Goal: Task Accomplishment & Management: Manage account settings

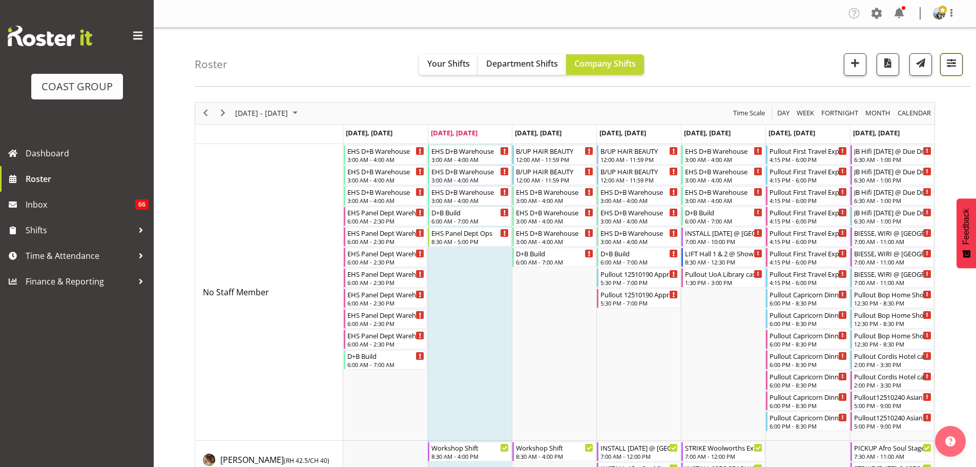
click at [950, 68] on span "button" at bounding box center [950, 62] width 13 height 13
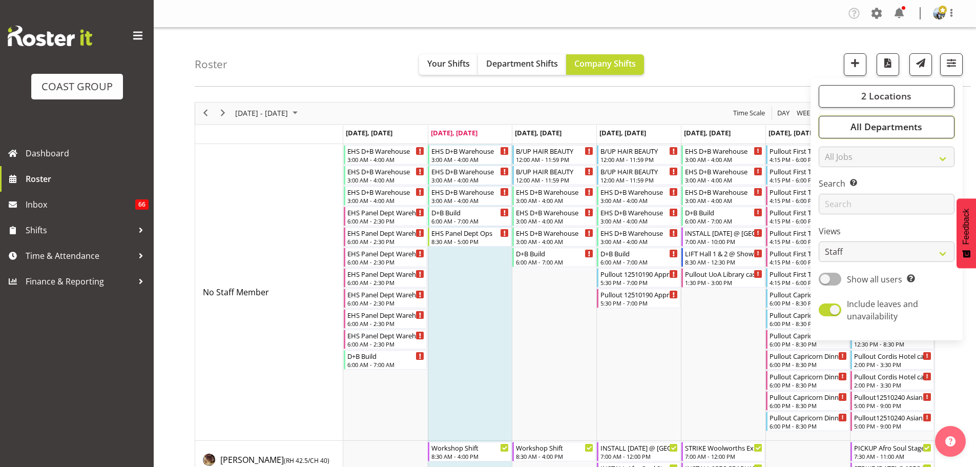
click at [932, 129] on button "All Departments" at bounding box center [886, 127] width 136 height 23
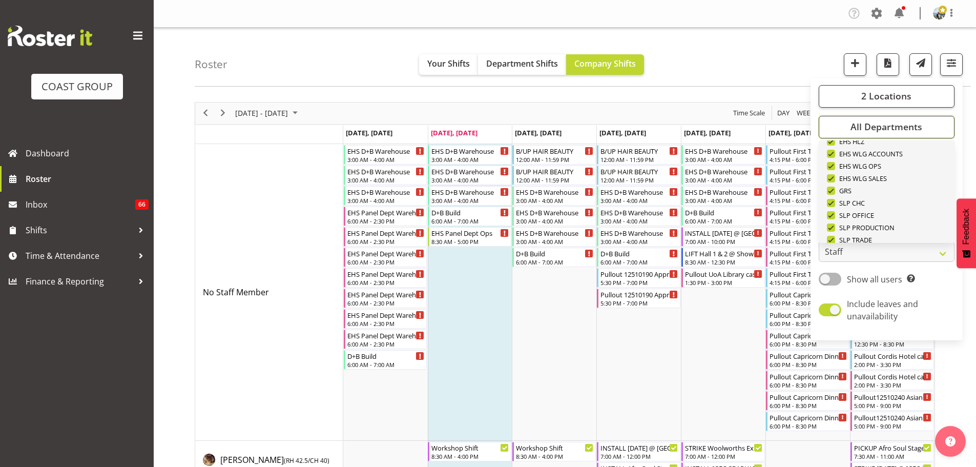
scroll to position [393, 0]
click at [909, 223] on span "Deselect All" at bounding box center [897, 226] width 41 height 10
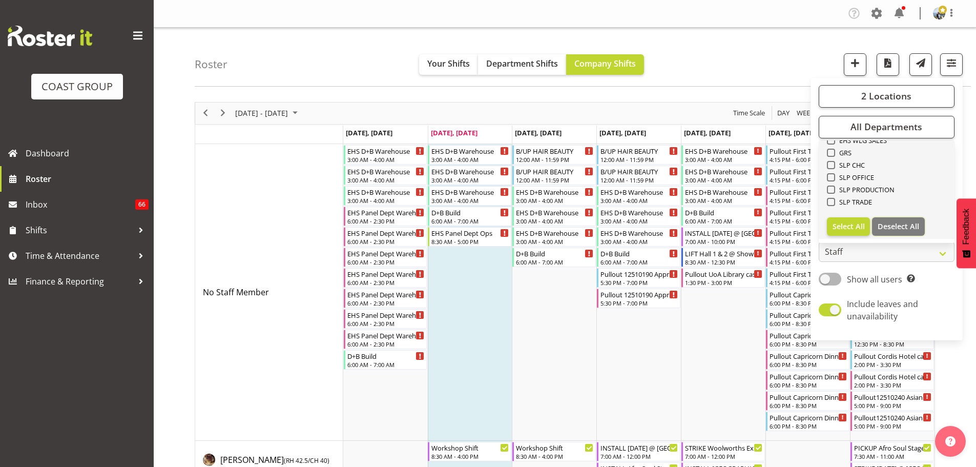
checkbox input "false"
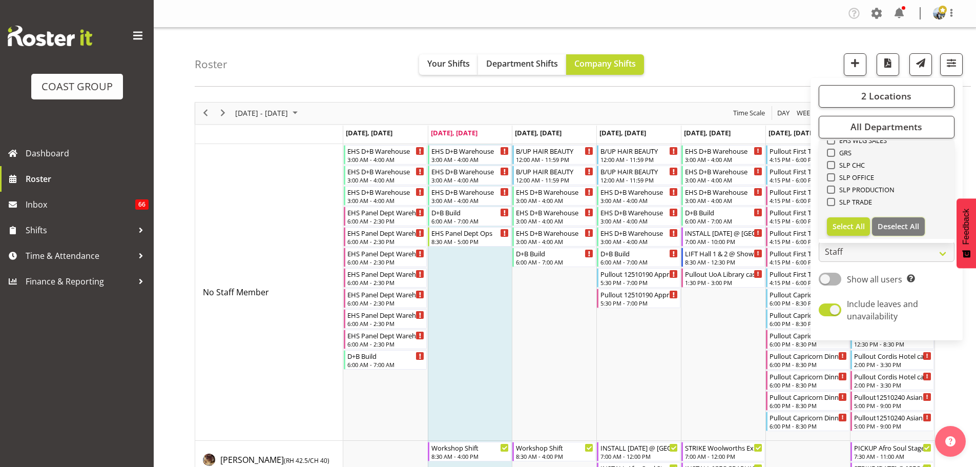
checkbox input "false"
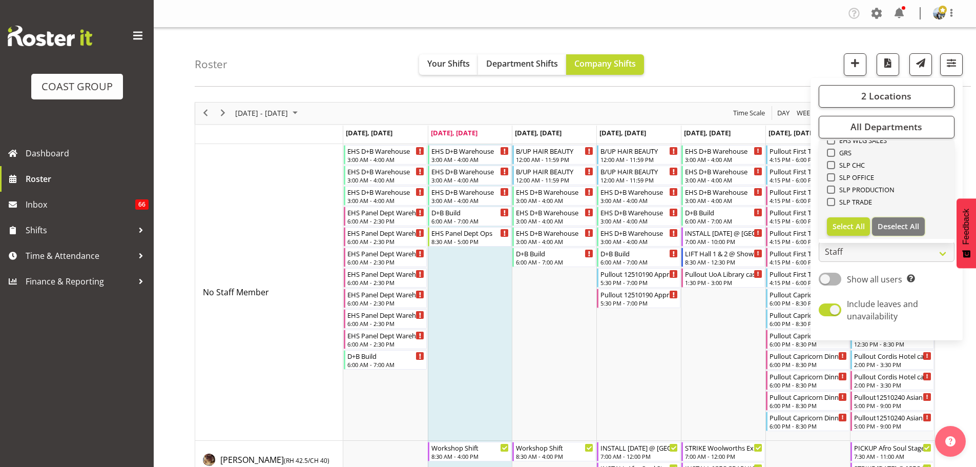
checkbox input "false"
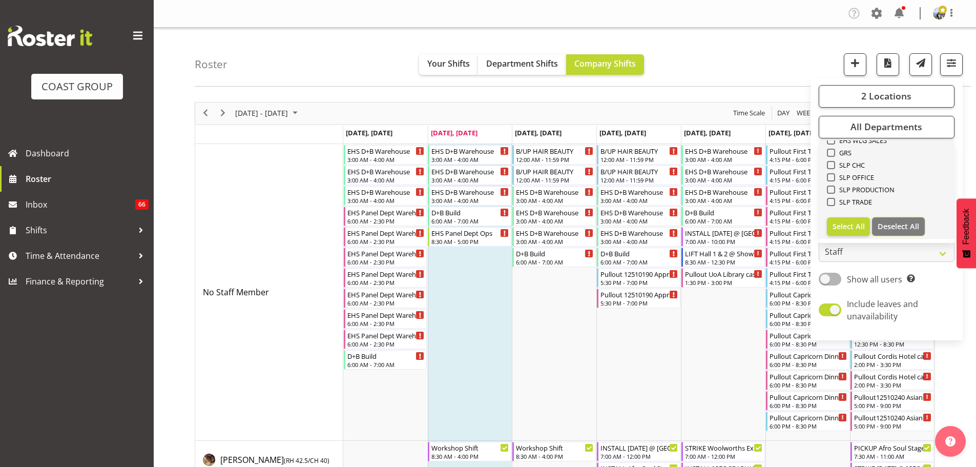
checkbox input "false"
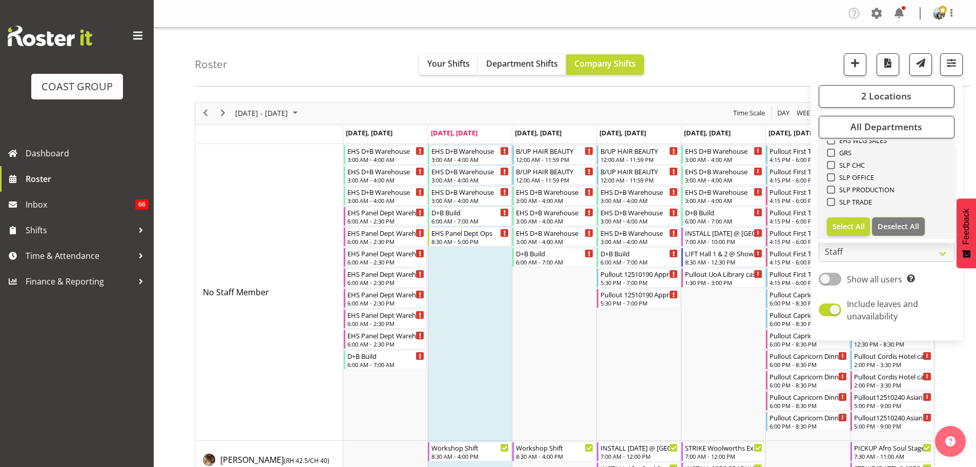
checkbox input "false"
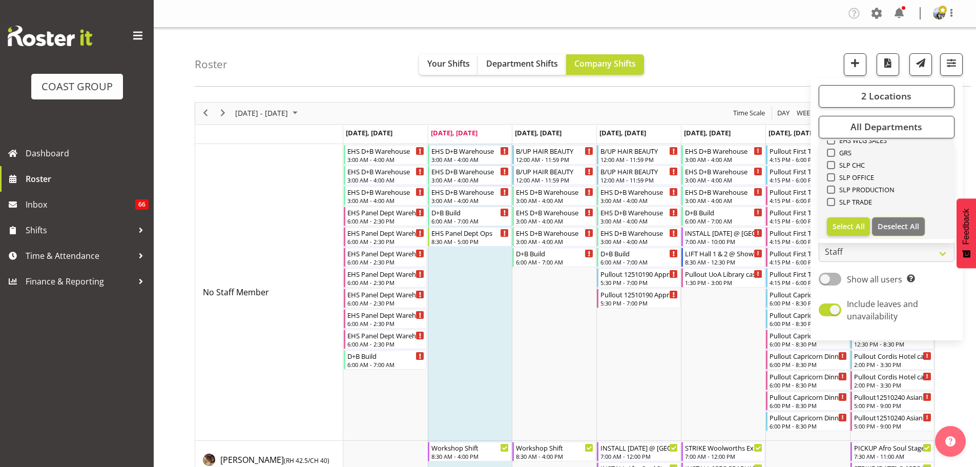
checkbox input "false"
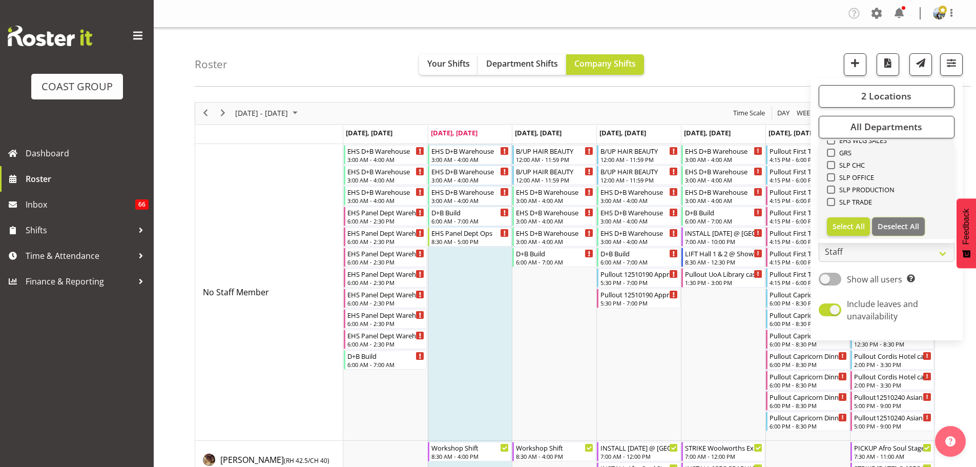
checkbox input "false"
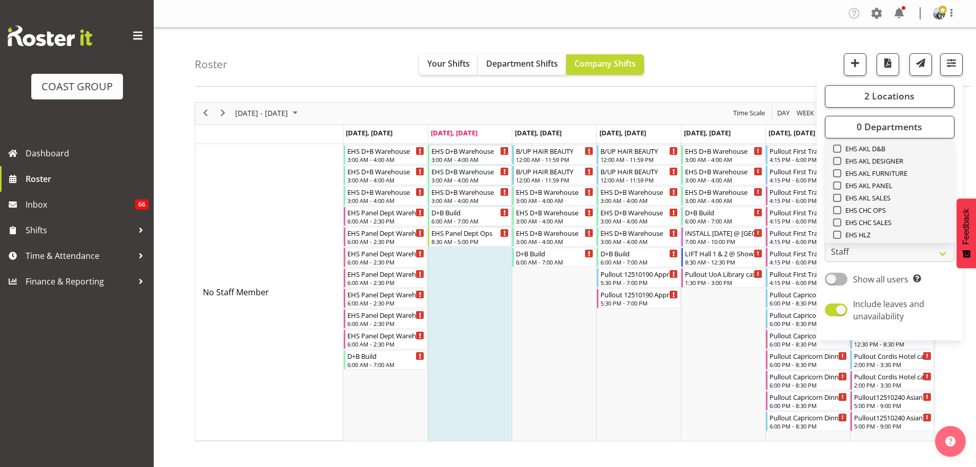
scroll to position [240, 0]
click at [890, 158] on span "EHS AKL CARPET" at bounding box center [868, 159] width 55 height 8
click at [839, 158] on input "EHS AKL CARPET" at bounding box center [836, 158] width 7 height 7
checkbox input "true"
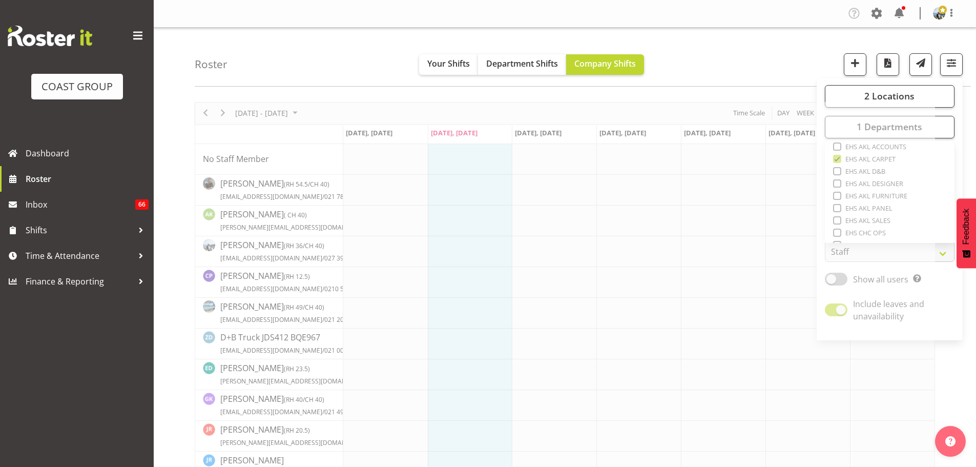
click at [725, 51] on div "Roster Your Shifts Department Shifts Company Shifts 2 Locations Clear CARLTON E…" at bounding box center [583, 57] width 776 height 59
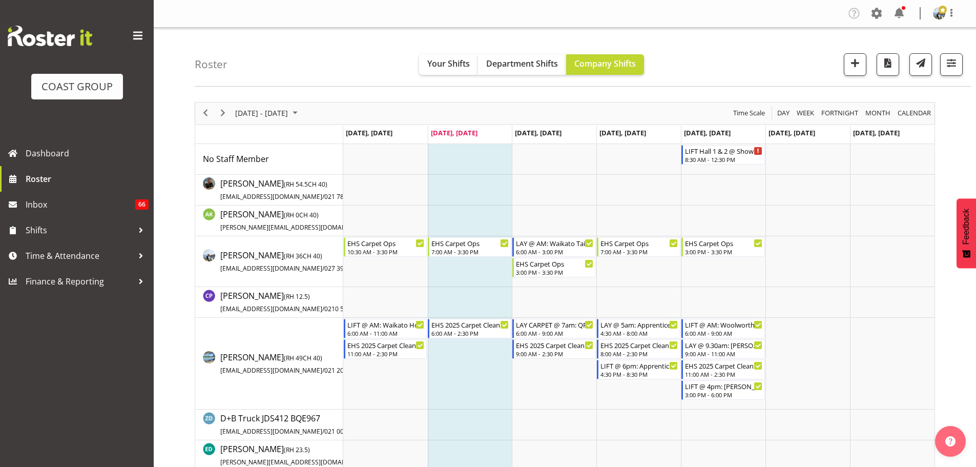
click at [711, 74] on div "Roster Your Shifts Department Shifts Company Shifts 2 Locations Clear CARLTON E…" at bounding box center [583, 57] width 776 height 59
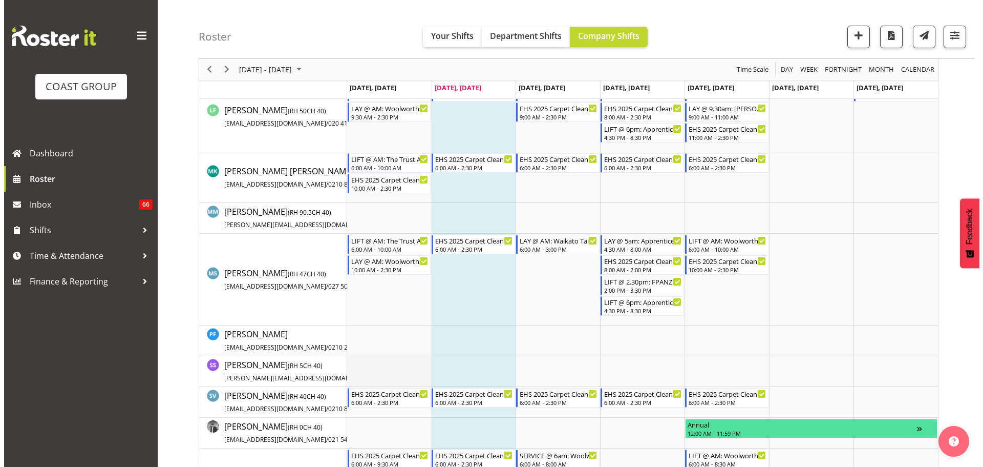
scroll to position [666, 0]
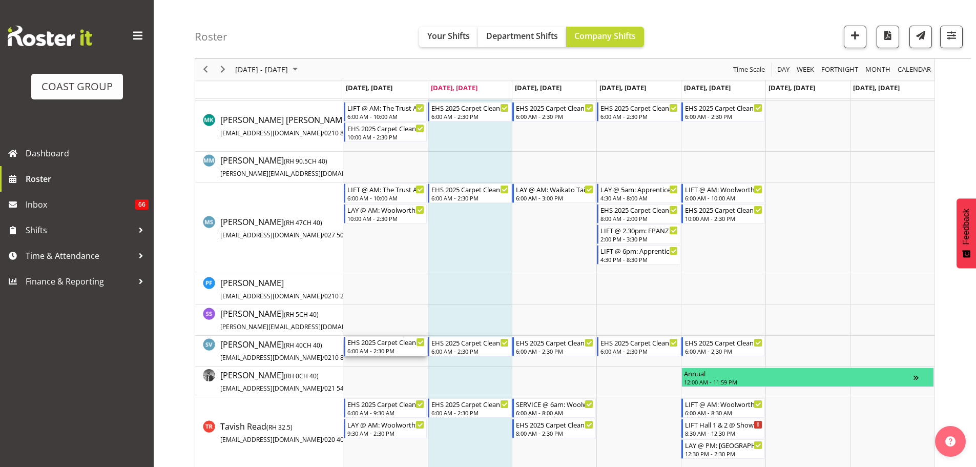
click at [376, 338] on div "EHS 2025 Carpet Cleaning & Maintainence" at bounding box center [386, 341] width 78 height 10
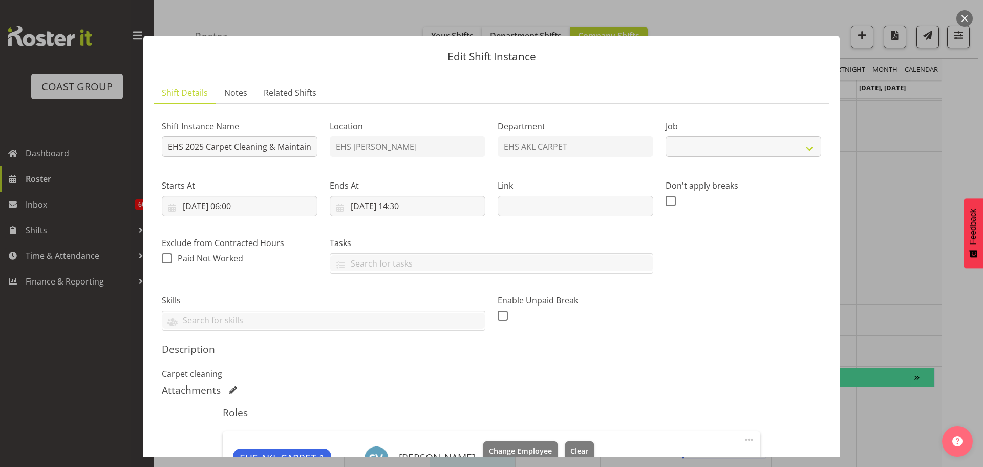
select select "69"
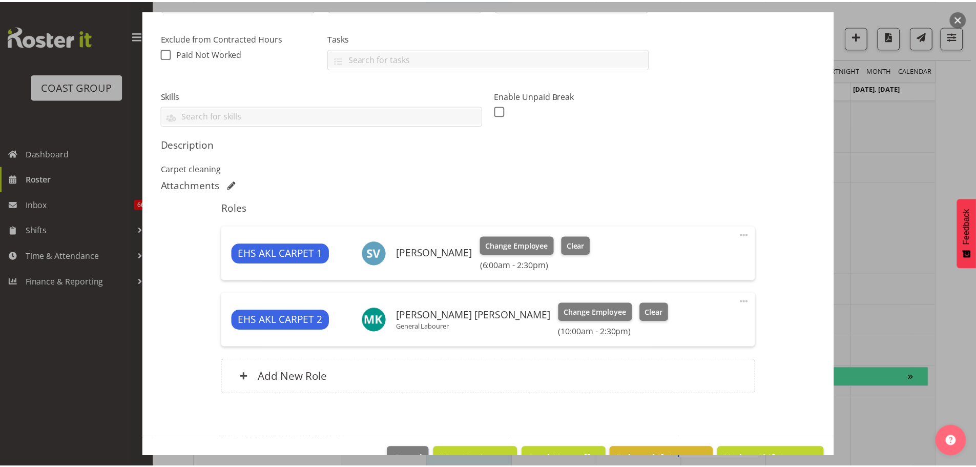
scroll to position [234, 0]
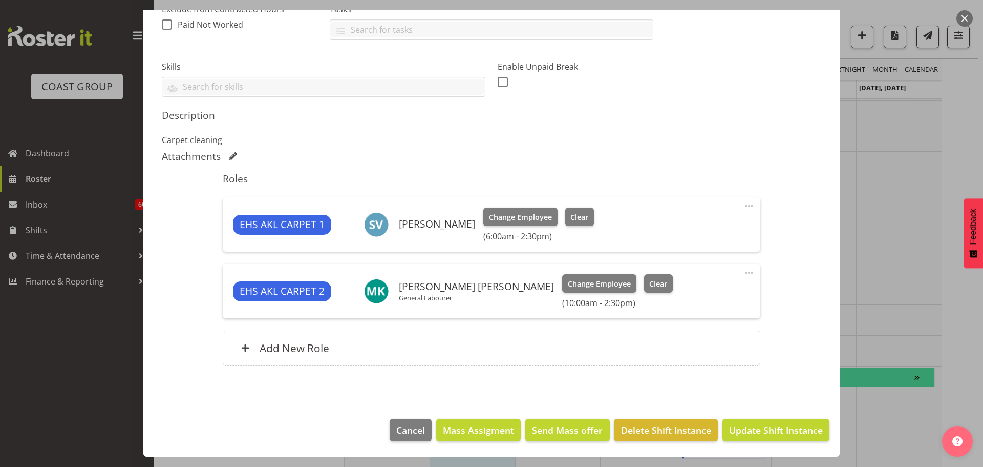
click at [896, 286] on div at bounding box center [491, 233] width 983 height 467
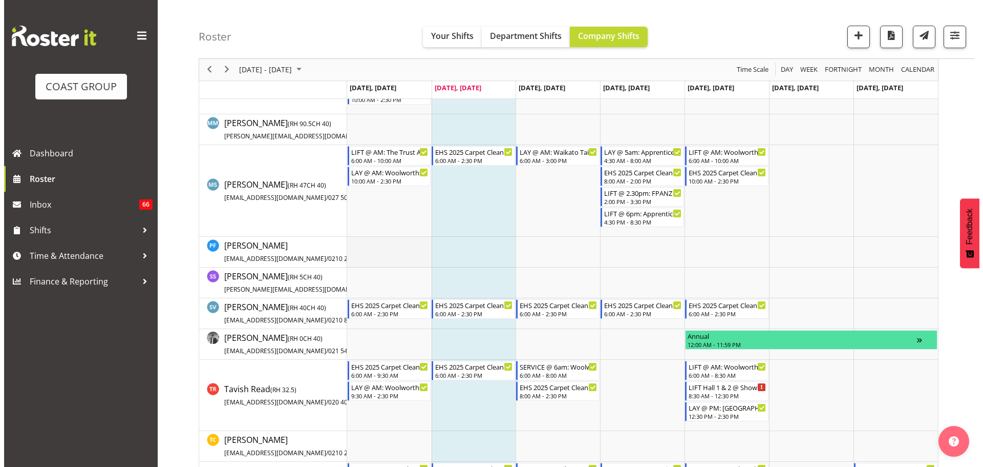
scroll to position [717, 0]
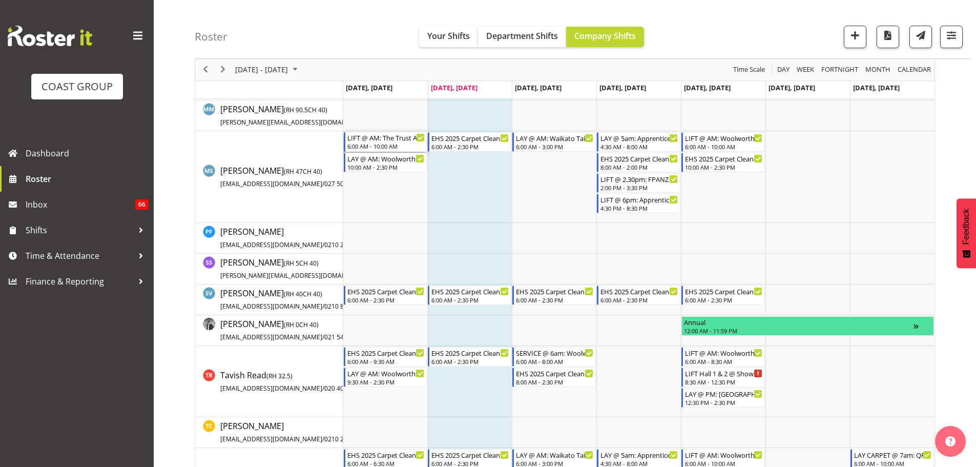
click at [379, 140] on div "LIFT @ AM: The Trust Arena @ [STREET_ADDRESS][PERSON_NAME]" at bounding box center [386, 137] width 78 height 10
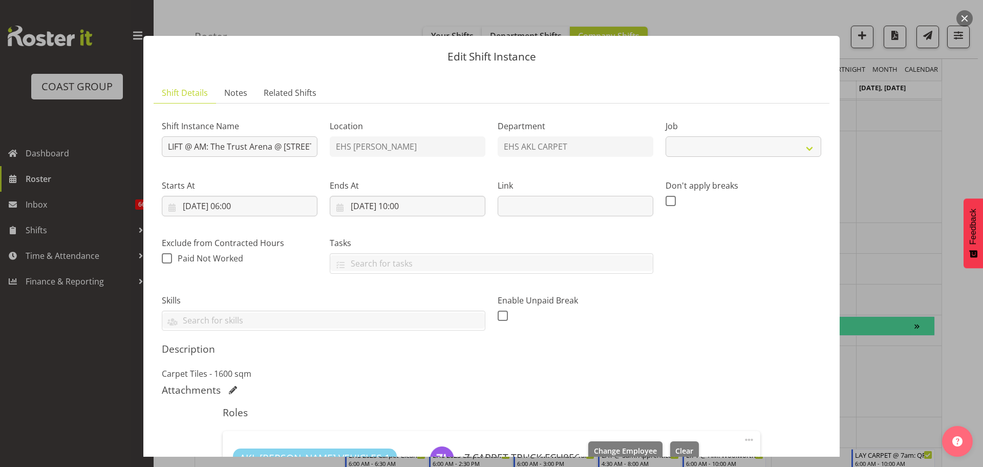
select select "8575"
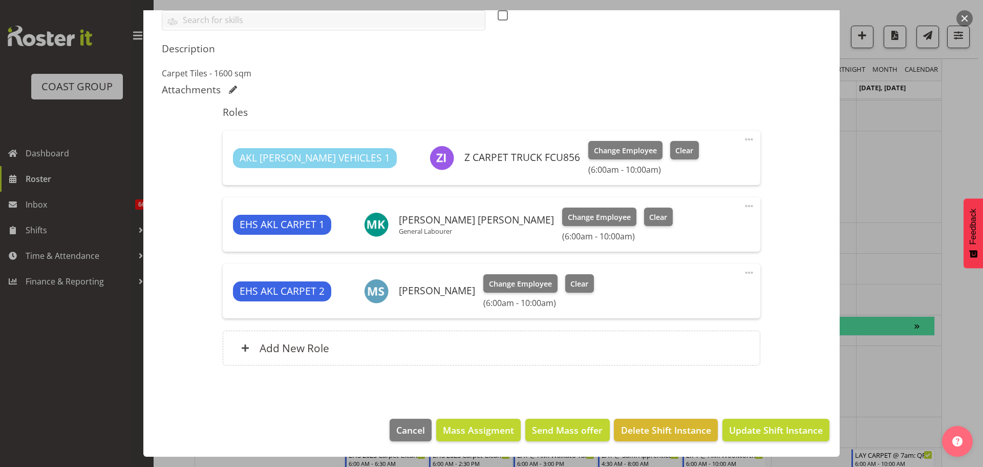
click at [743, 203] on span at bounding box center [749, 206] width 12 height 12
click at [695, 263] on link "Delete" at bounding box center [706, 265] width 98 height 18
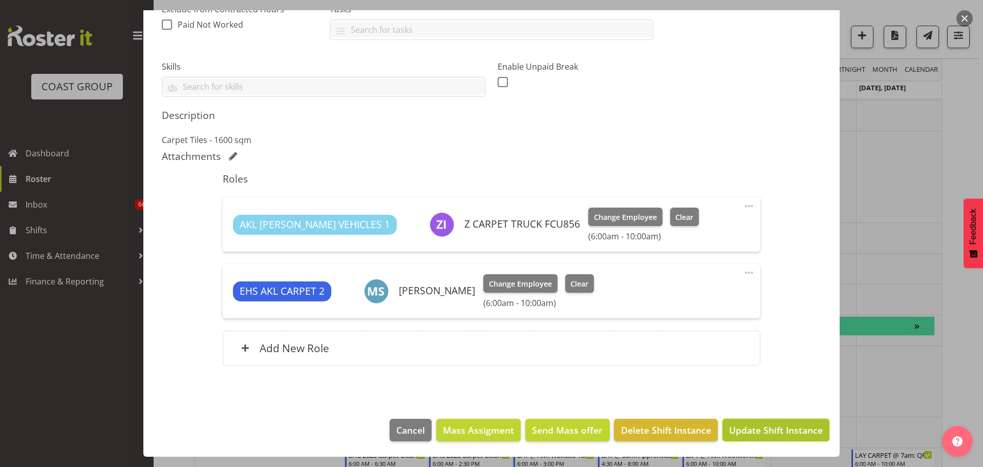
click at [754, 428] on span "Update Shift Instance" at bounding box center [776, 429] width 94 height 13
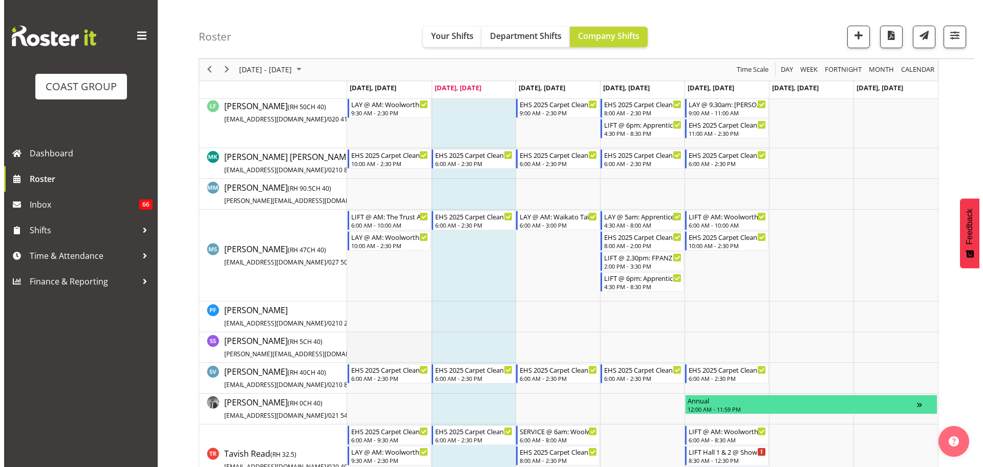
scroll to position [615, 0]
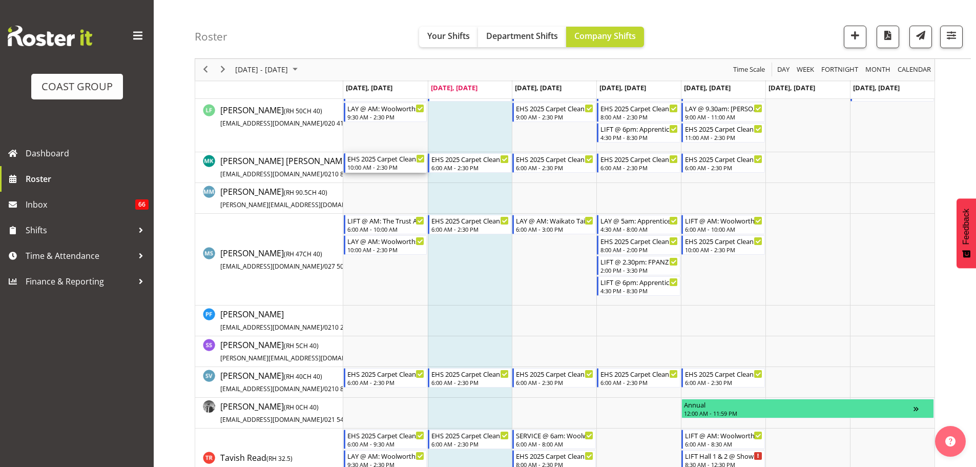
click at [375, 161] on div "EHS 2025 Carpet Cleaning & Maintainence" at bounding box center [386, 158] width 78 height 10
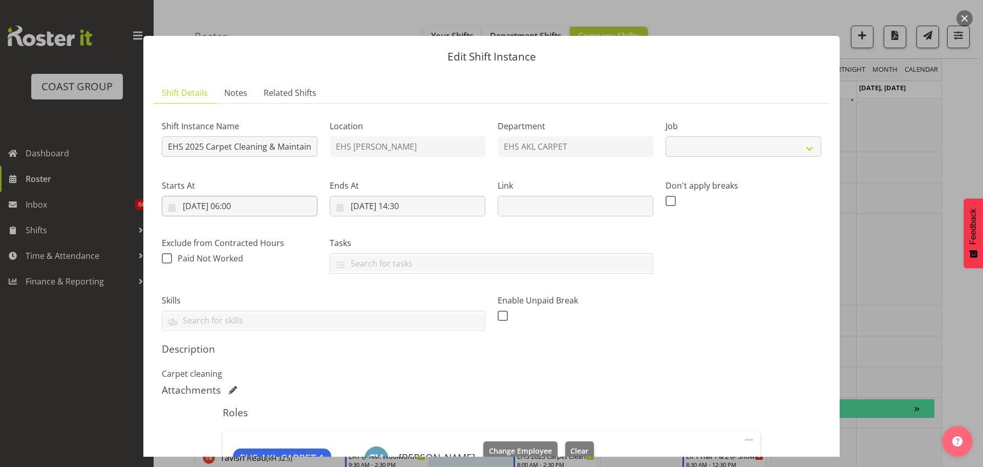
select select "69"
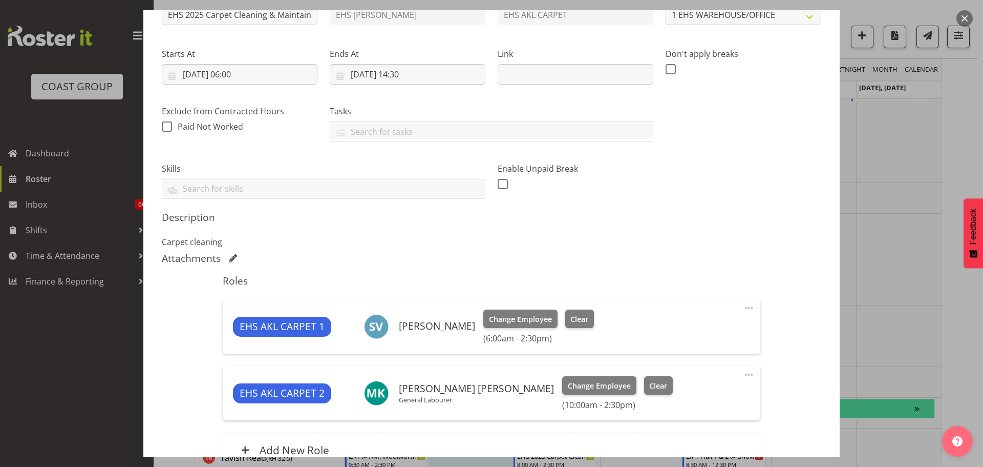
scroll to position [234, 0]
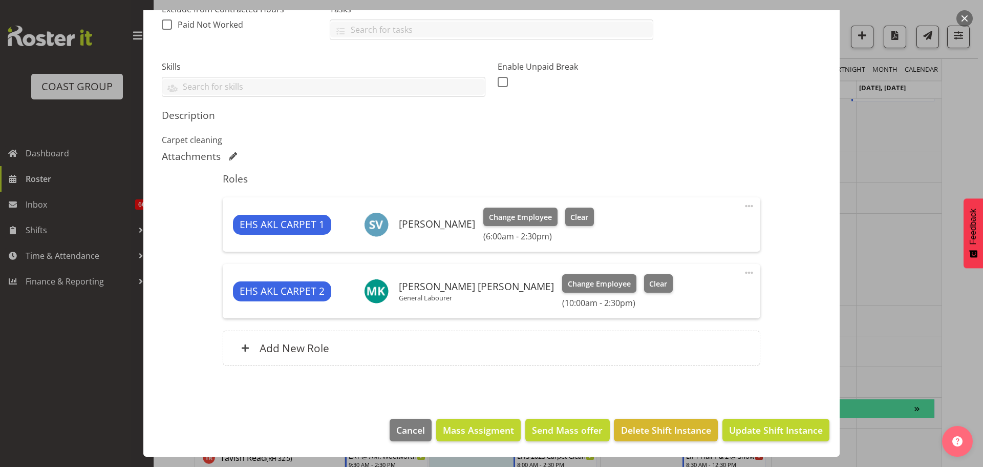
click at [743, 207] on span at bounding box center [749, 206] width 12 height 12
click at [783, 298] on div "Shift Instance Name EHS 2025 Carpet Cleaning & Maintainence Location EHS [PERSO…" at bounding box center [492, 128] width 660 height 500
click at [743, 273] on span at bounding box center [749, 272] width 12 height 12
click at [706, 295] on link "Edit" at bounding box center [706, 295] width 98 height 18
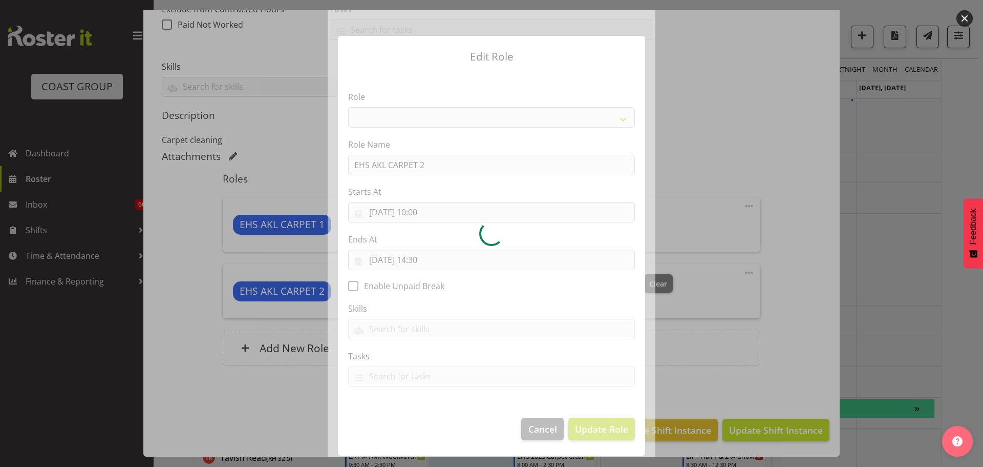
select select "190"
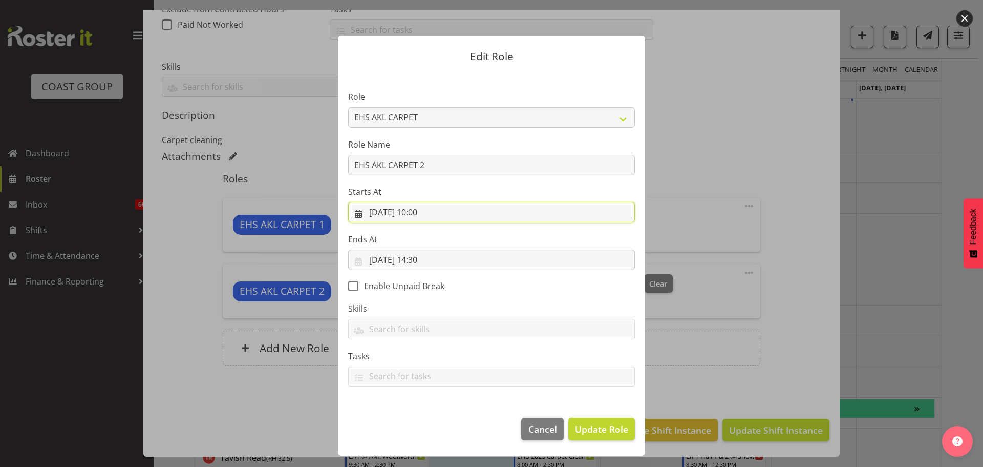
click at [426, 207] on input "[DATE] 10:00" at bounding box center [491, 212] width 287 height 20
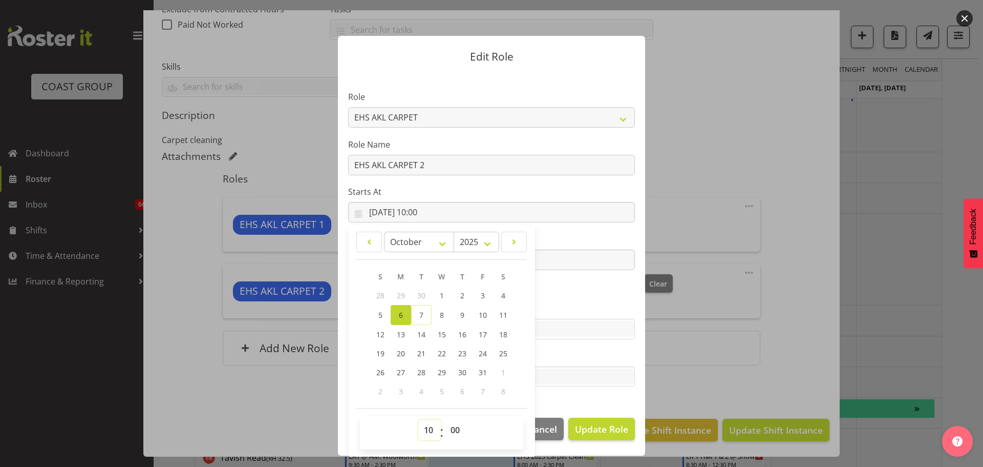
drag, startPoint x: 431, startPoint y: 432, endPoint x: 433, endPoint y: 423, distance: 9.9
click at [431, 432] on select "00 01 02 03 04 05 06 07 08 09 10 11 12 13 14 15 16 17 18 19 20 21 22 23" at bounding box center [429, 429] width 23 height 20
select select "7"
click at [418, 419] on select "00 01 02 03 04 05 06 07 08 09 10 11 12 13 14 15 16 17 18 19 20 21 22 23" at bounding box center [429, 429] width 23 height 20
type input "[DATE] 07:00"
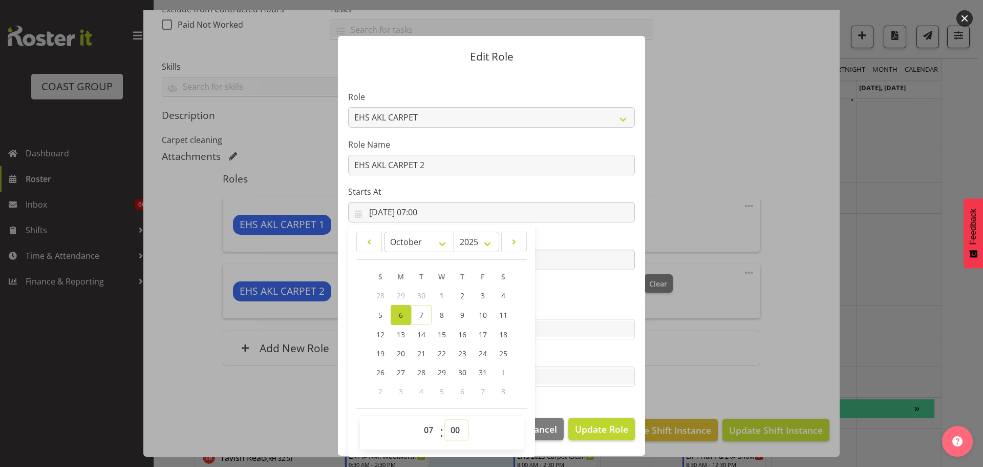
click at [452, 432] on select "00 01 02 03 04 05 06 07 08 09 10 11 12 13 14 15 16 17 18 19 20 21 22 23 24 25 2…" at bounding box center [456, 429] width 23 height 20
select select "45"
type input "[DATE] 07:45"
click at [569, 303] on label "Skills" at bounding box center [491, 308] width 287 height 12
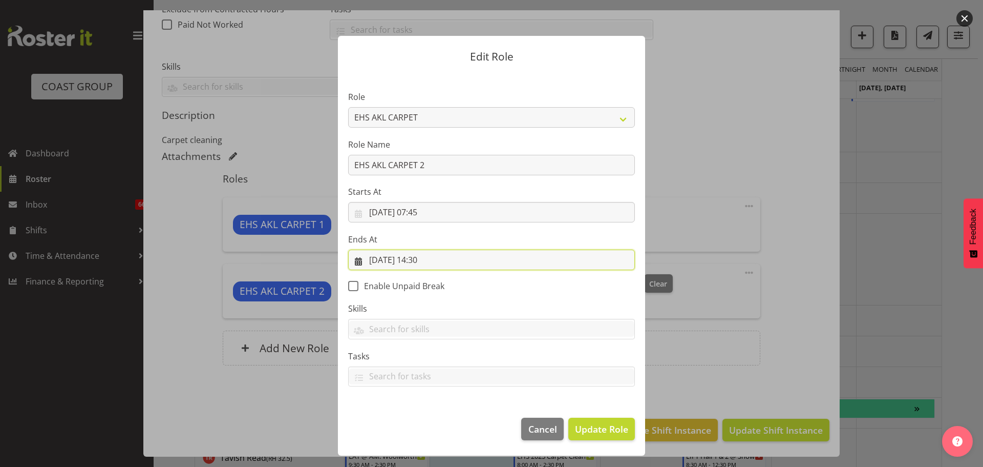
click at [436, 259] on input "[DATE] 14:30" at bounding box center [491, 259] width 287 height 20
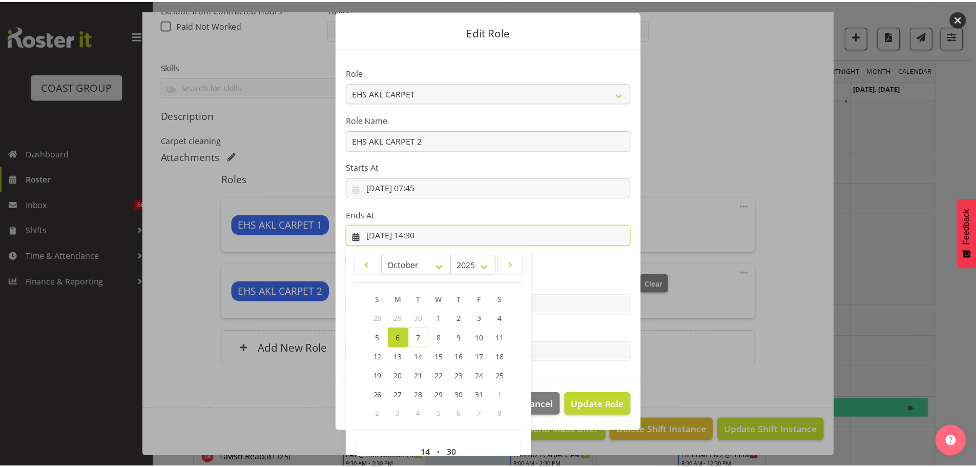
scroll to position [48, 0]
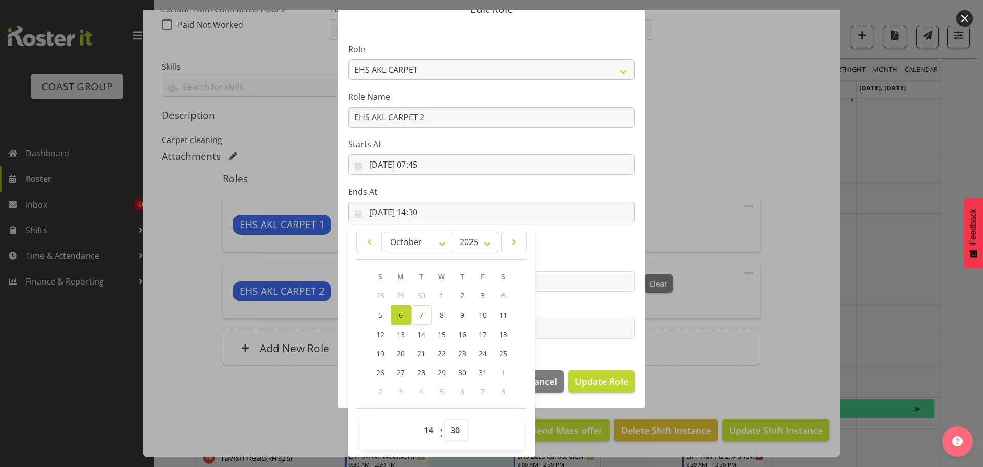
click at [452, 426] on select "00 01 02 03 04 05 06 07 08 09 10 11 12 13 14 15 16 17 18 19 20 21 22 23 24 25 2…" at bounding box center [456, 429] width 23 height 20
select select "0"
type input "[DATE] 14:00"
drag, startPoint x: 610, startPoint y: 379, endPoint x: 587, endPoint y: 405, distance: 34.1
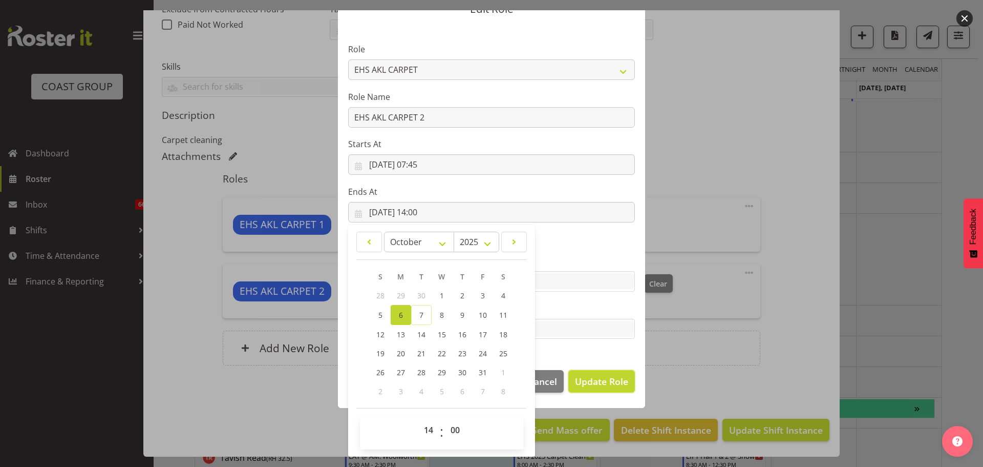
click at [610, 379] on span "Update Role" at bounding box center [601, 380] width 53 height 13
select select
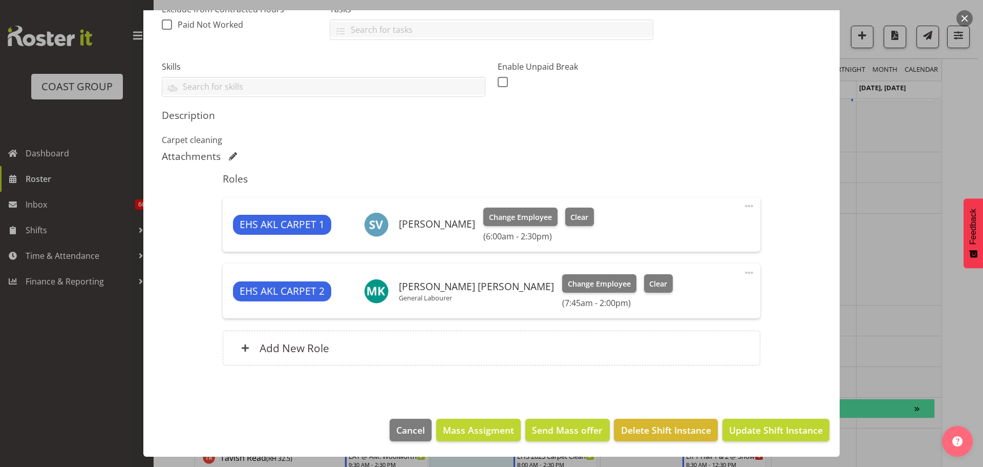
scroll to position [47, 0]
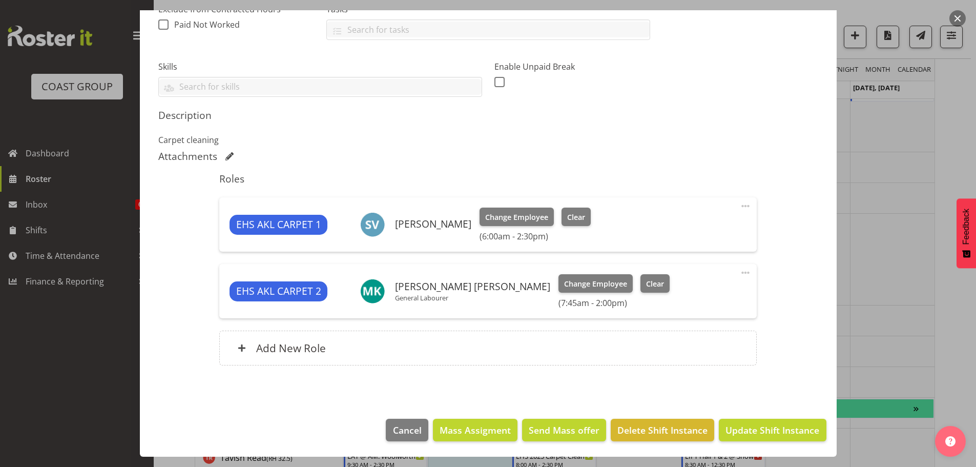
click at [961, 261] on button "Feedback" at bounding box center [965, 233] width 19 height 70
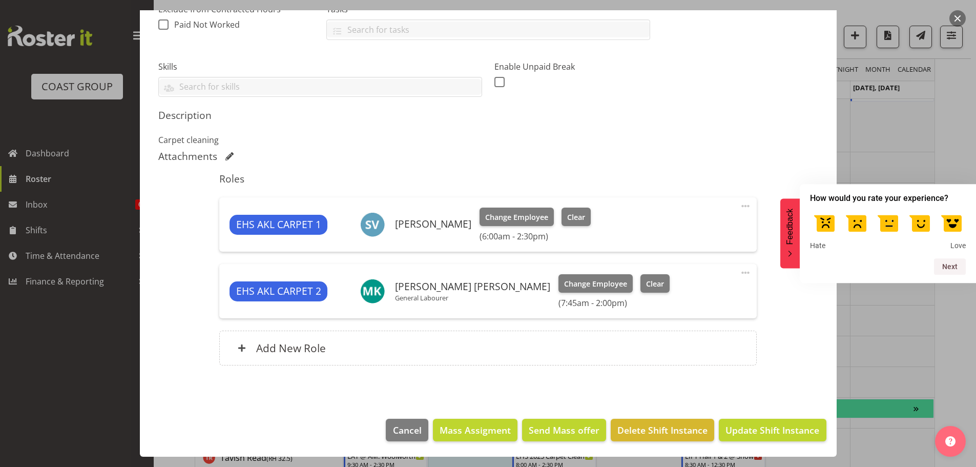
click at [791, 254] on icon "Feedback - Hide survey" at bounding box center [789, 254] width 3 height 6
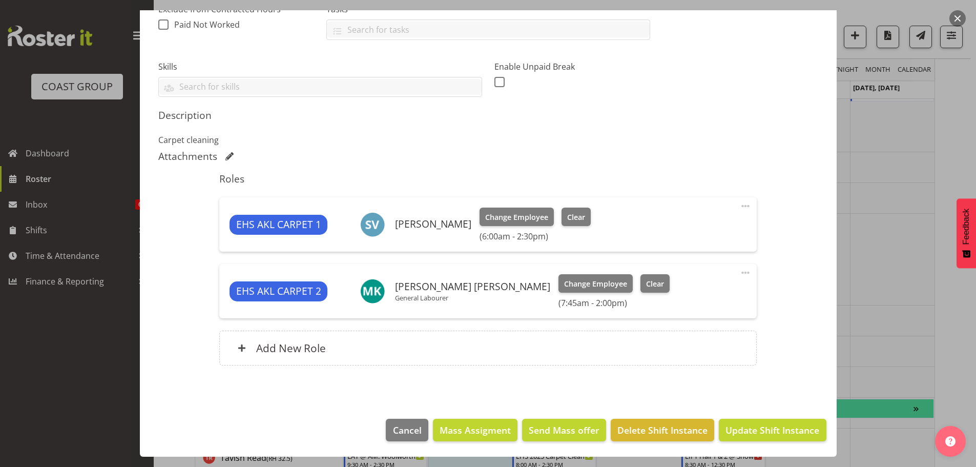
click at [916, 316] on div at bounding box center [488, 233] width 976 height 467
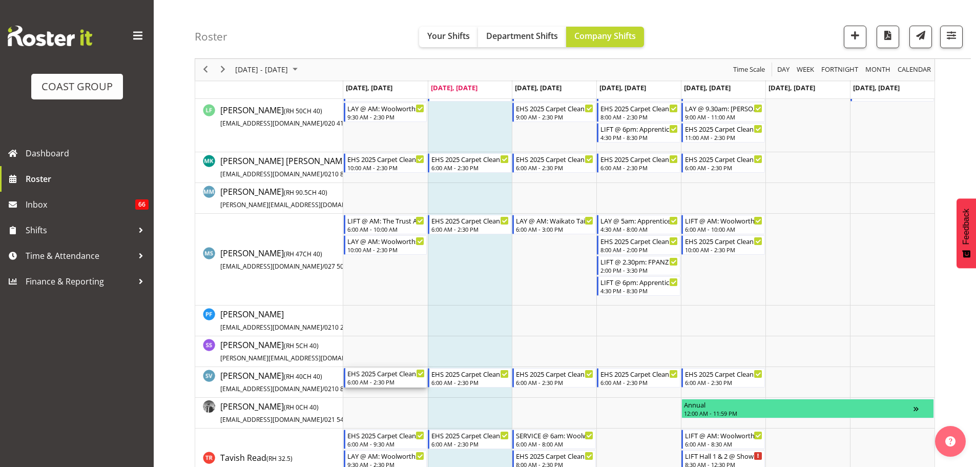
click at [367, 381] on div "6:00 AM - 2:30 PM" at bounding box center [386, 381] width 78 height 8
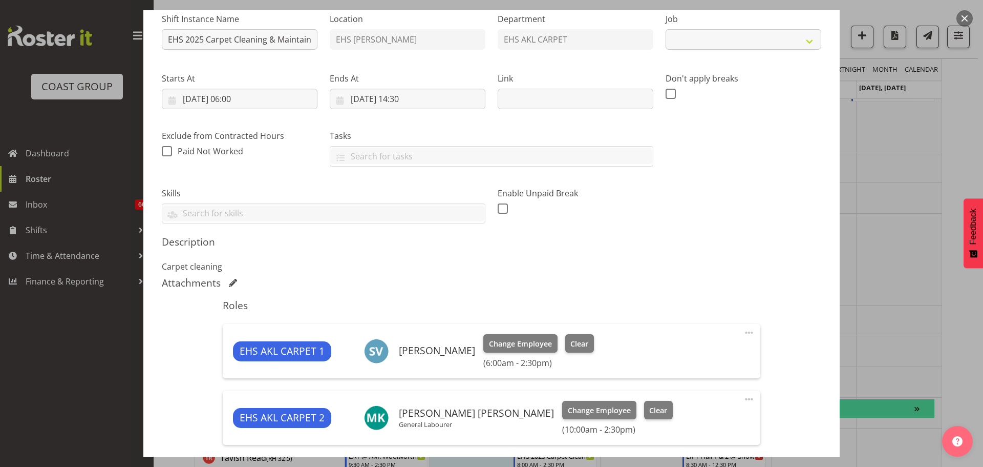
scroll to position [234, 0]
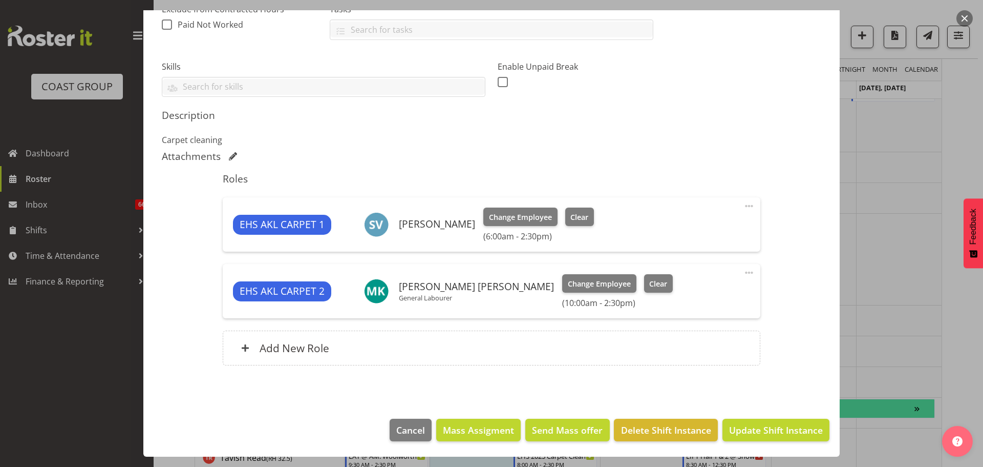
select select "69"
click at [745, 203] on span at bounding box center [749, 206] width 12 height 12
click at [703, 260] on link "Delete" at bounding box center [706, 265] width 98 height 18
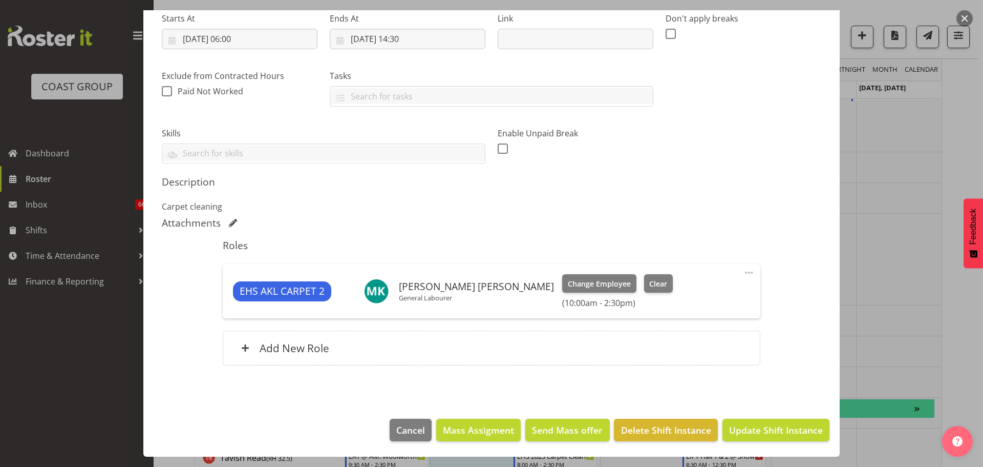
click at [743, 271] on span at bounding box center [749, 272] width 12 height 12
click at [692, 293] on link "Edit" at bounding box center [706, 295] width 98 height 18
select select "9"
select select "2025"
select select "10"
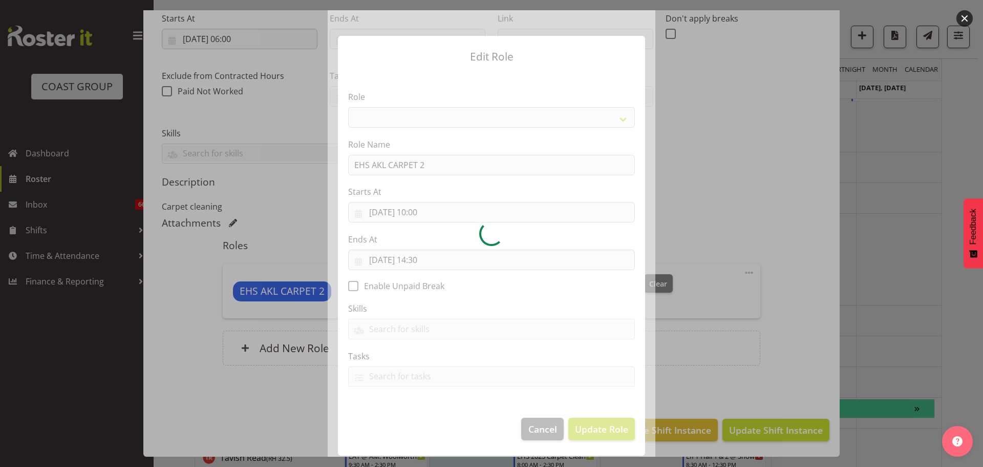
select select "190"
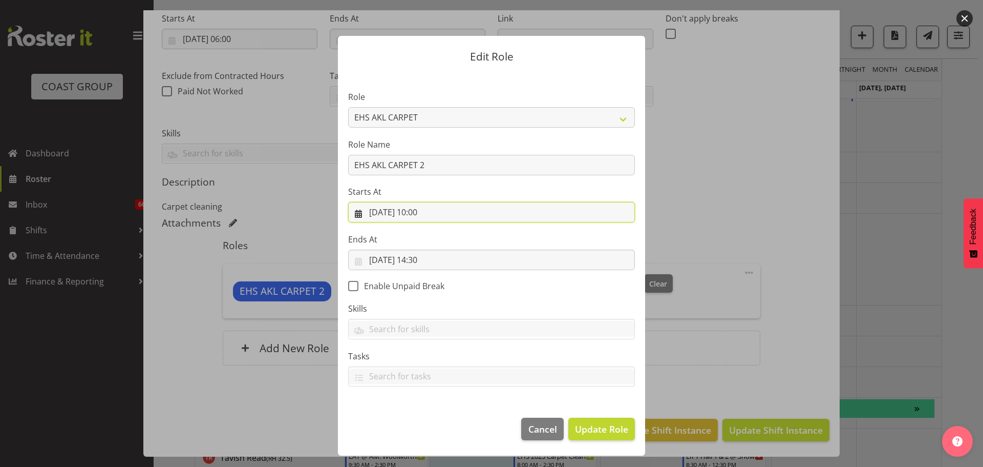
click at [430, 214] on input "[DATE] 10:00" at bounding box center [491, 212] width 287 height 20
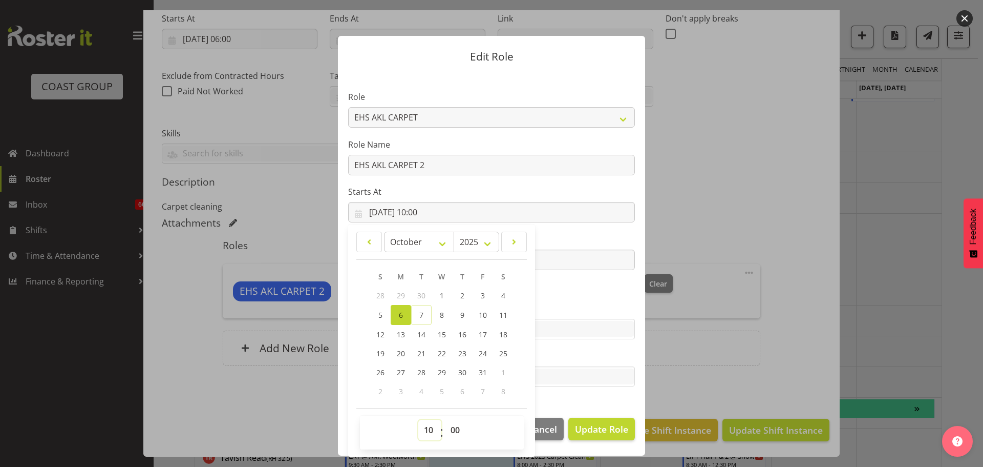
click at [426, 423] on select "00 01 02 03 04 05 06 07 08 09 10 11 12 13 14 15 16 17 18 19 20 21 22 23" at bounding box center [429, 429] width 23 height 20
select select "7"
click at [418, 419] on select "00 01 02 03 04 05 06 07 08 09 10 11 12 13 14 15 16 17 18 19 20 21 22 23" at bounding box center [429, 429] width 23 height 20
type input "[DATE] 07:00"
click at [447, 436] on select "00 01 02 03 04 05 06 07 08 09 10 11 12 13 14 15 16 17 18 19 20 21 22 23 24 25 2…" at bounding box center [456, 429] width 23 height 20
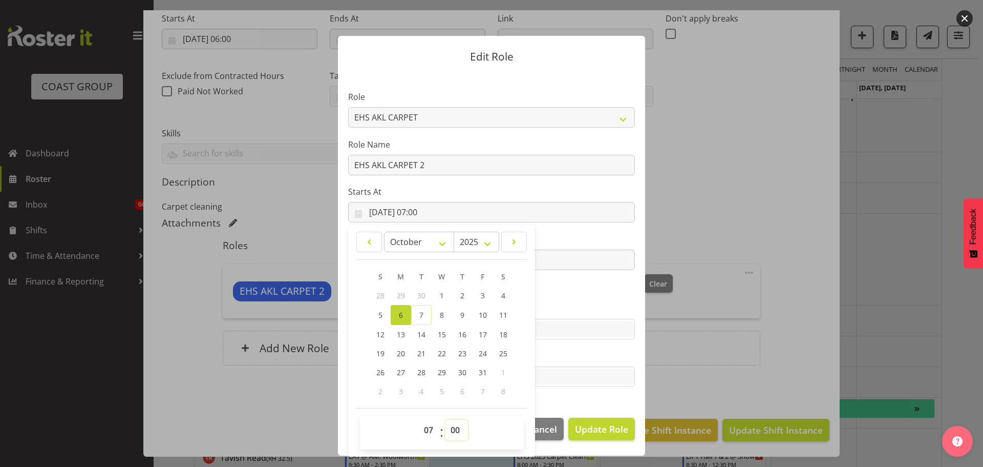
select select "45"
type input "[DATE] 07:45"
click at [559, 300] on section "Role ACCOUNT MANAGER ACCOUNT MANAGER DW ACCOUNTS [PERSON_NAME] VEHICLES AKL [PE…" at bounding box center [491, 239] width 307 height 335
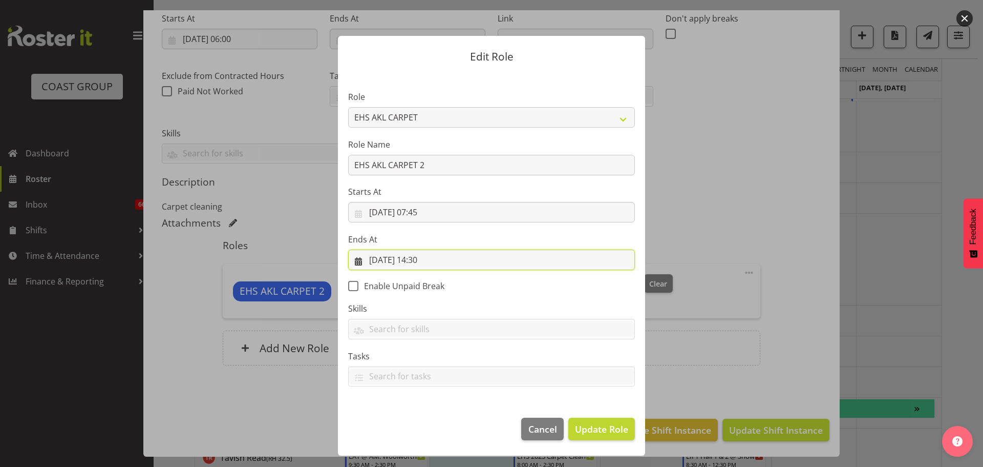
click at [437, 261] on input "[DATE] 14:30" at bounding box center [491, 259] width 287 height 20
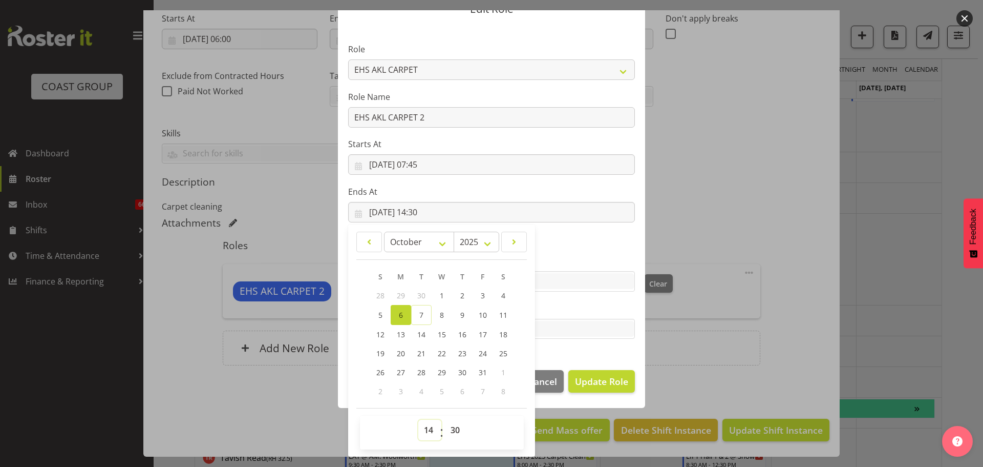
click at [423, 434] on select "00 01 02 03 04 05 06 07 08 09 10 11 12 13 14 15 16 17 18 19 20 21 22 23" at bounding box center [429, 429] width 23 height 20
click at [424, 429] on select "00 01 02 03 04 05 06 07 08 09 10 11 12 13 14 15 16 17 18 19 20 21 22 23" at bounding box center [429, 429] width 23 height 20
select select "12"
click at [418, 419] on select "00 01 02 03 04 05 06 07 08 09 10 11 12 13 14 15 16 17 18 19 20 21 22 23" at bounding box center [429, 429] width 23 height 20
type input "[DATE] 12:30"
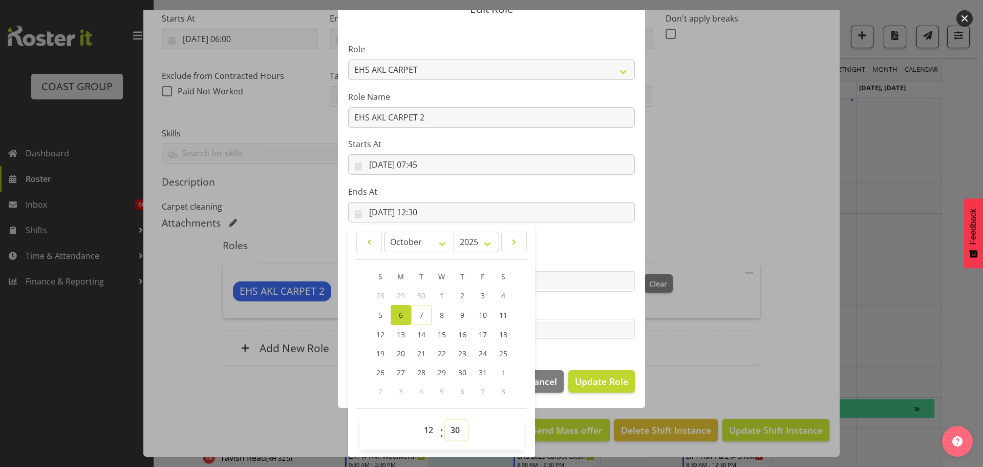
click at [447, 427] on select "00 01 02 03 04 05 06 07 08 09 10 11 12 13 14 15 16 17 18 19 20 21 22 23 24 25 2…" at bounding box center [456, 429] width 23 height 20
select select "0"
type input "[DATE] 12:00"
click at [580, 243] on section "Role ACCOUNT MANAGER ACCOUNT MANAGER DW ACCOUNTS [PERSON_NAME] VEHICLES AKL [PE…" at bounding box center [491, 192] width 307 height 335
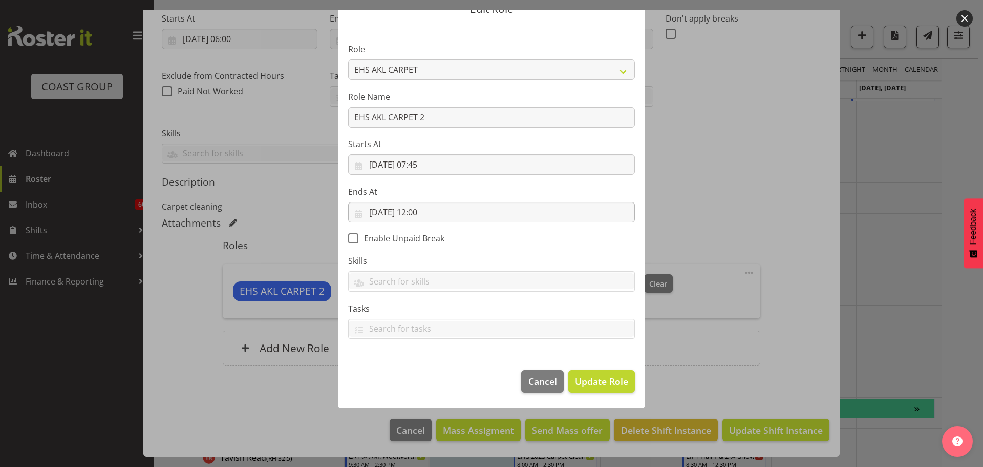
scroll to position [0, 0]
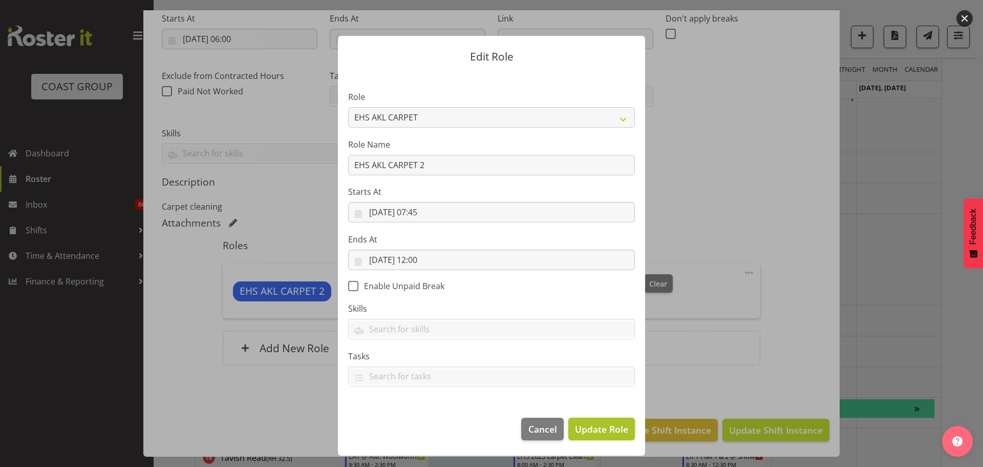
click at [619, 428] on span "Update Role" at bounding box center [601, 428] width 53 height 13
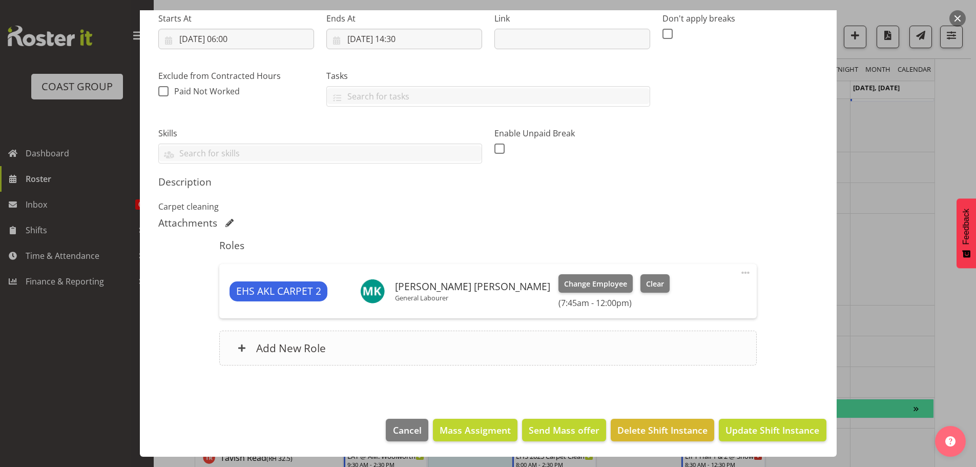
click at [378, 347] on div "Add New Role" at bounding box center [487, 347] width 537 height 35
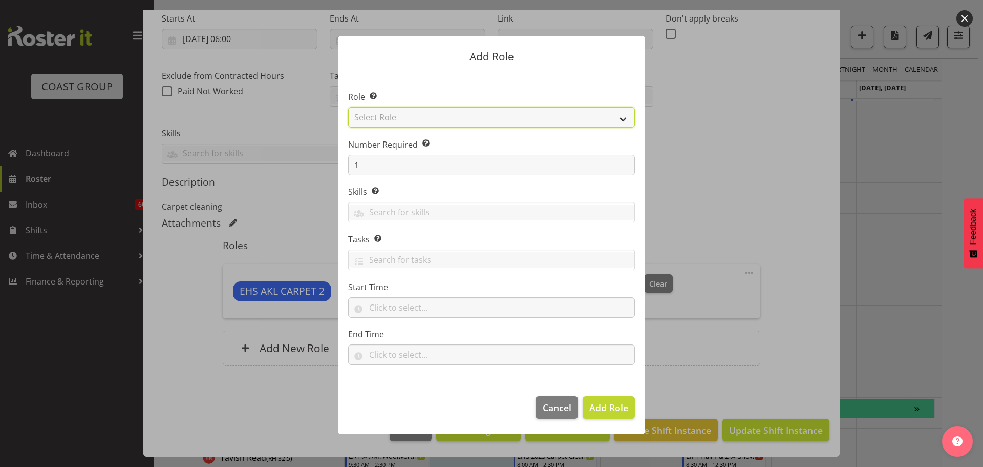
click at [378, 119] on select "Select Role ACCOUNT MANAGER ACCOUNT MANAGER DW ACCOUNTS [PERSON_NAME] VEHICLES …" at bounding box center [491, 117] width 287 height 20
select select "190"
click at [348, 107] on select "Select Role ACCOUNT MANAGER ACCOUNT MANAGER DW ACCOUNTS [PERSON_NAME] VEHICLES …" at bounding box center [491, 117] width 287 height 20
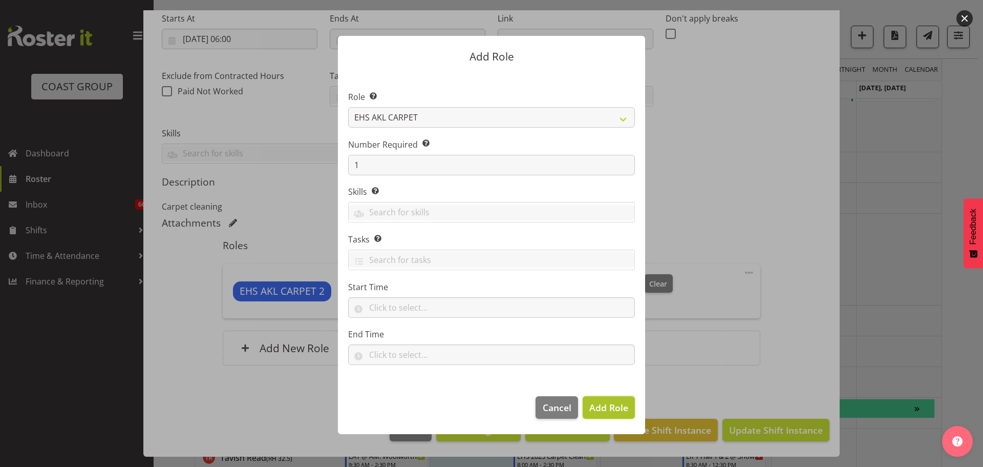
click at [620, 402] on span "Add Role" at bounding box center [608, 407] width 39 height 12
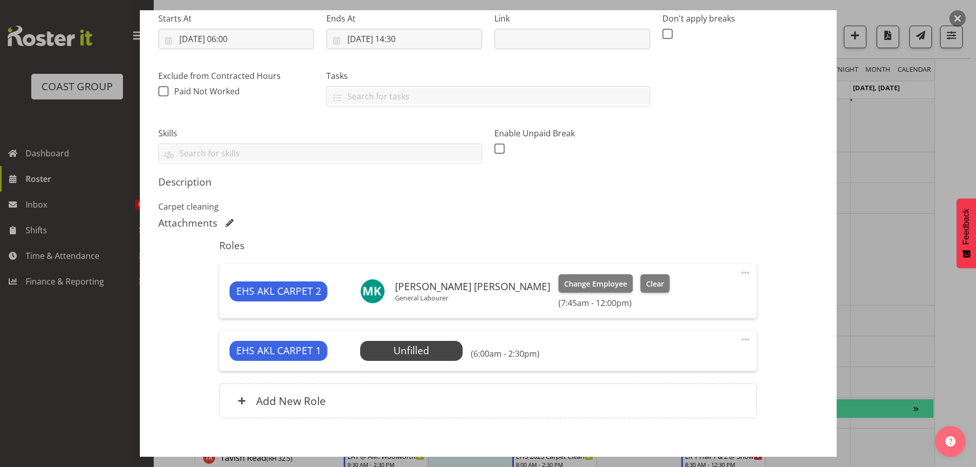
click at [739, 342] on span at bounding box center [745, 339] width 12 height 12
click at [714, 366] on link "Edit" at bounding box center [702, 361] width 98 height 18
select select "9"
select select "2025"
select select "6"
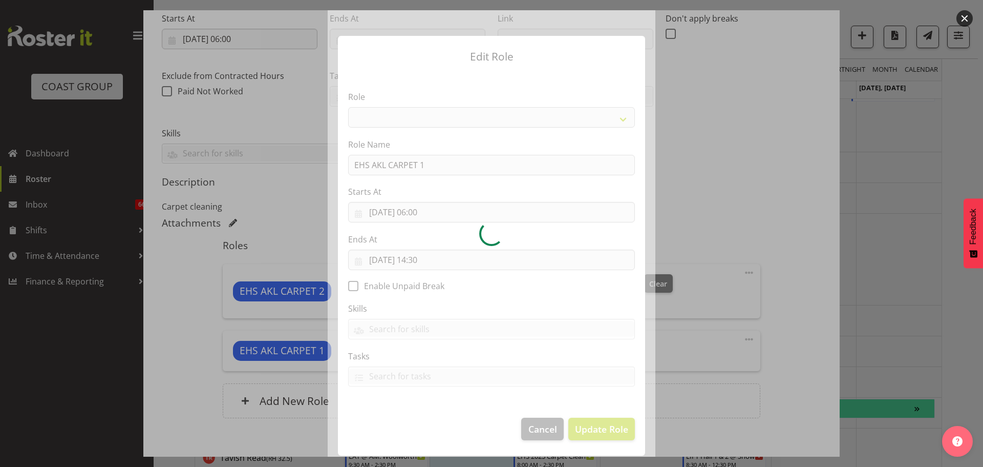
select select "190"
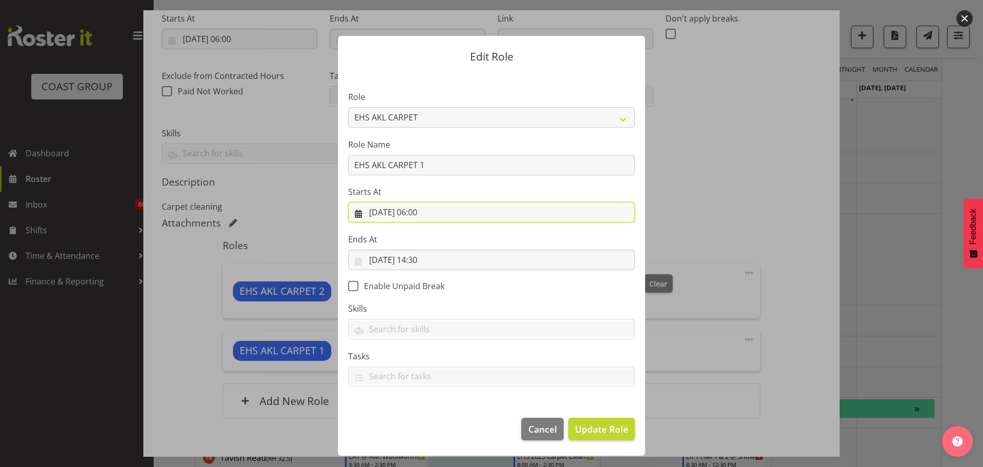
click at [426, 213] on input "[DATE] 06:00" at bounding box center [491, 212] width 287 height 20
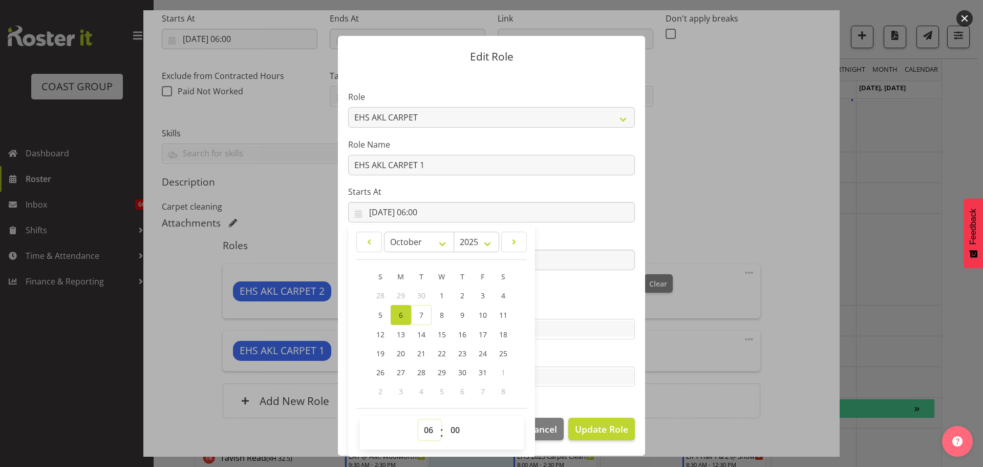
click at [431, 421] on select "00 01 02 03 04 05 06 07 08 09 10 11 12 13 14 15 16 17 18 19 20 21 22 23" at bounding box center [429, 429] width 23 height 20
select select "13"
click at [418, 419] on select "00 01 02 03 04 05 06 07 08 09 10 11 12 13 14 15 16 17 18 19 20 21 22 23" at bounding box center [429, 429] width 23 height 20
type input "[DATE] 13:00"
click at [589, 289] on section "Role ACCOUNT MANAGER ACCOUNT MANAGER DW ACCOUNTS [PERSON_NAME] VEHICLES AKL [PE…" at bounding box center [491, 239] width 307 height 335
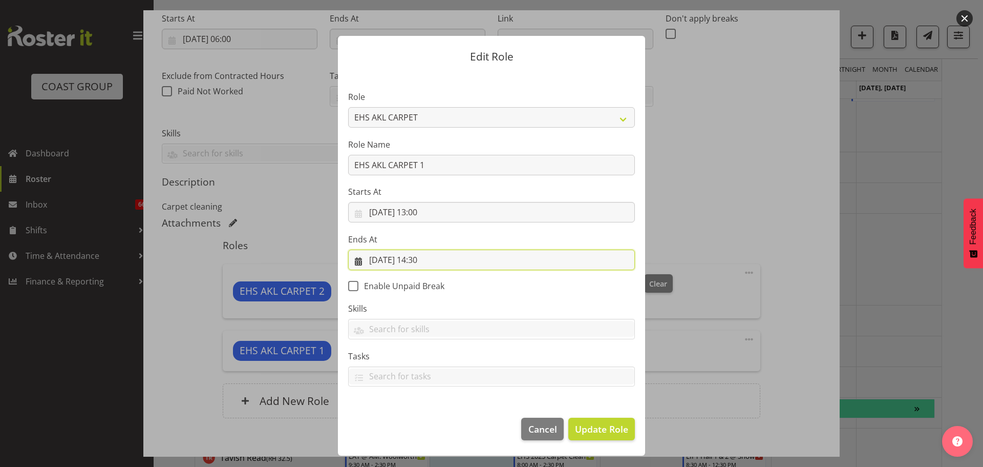
click at [434, 264] on input "[DATE] 14:30" at bounding box center [491, 259] width 287 height 20
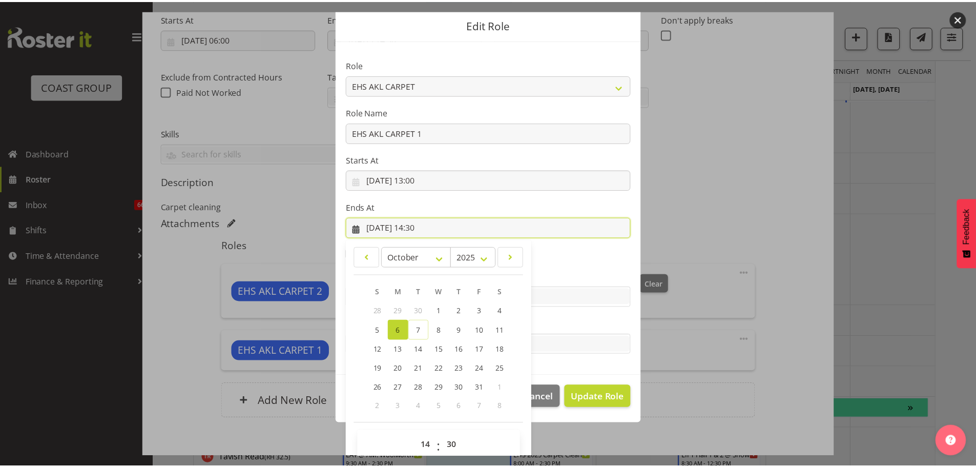
scroll to position [48, 0]
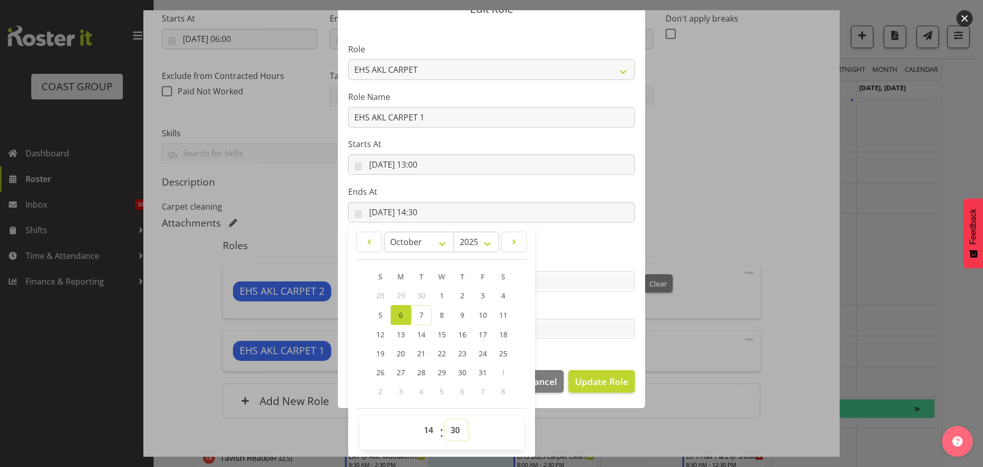
click at [451, 429] on select "00 01 02 03 04 05 06 07 08 09 10 11 12 13 14 15 16 17 18 19 20 21 22 23 24 25 2…" at bounding box center [456, 429] width 23 height 20
click at [452, 429] on select "00 01 02 03 04 05 06 07 08 09 10 11 12 13 14 15 16 17 18 19 20 21 22 23 24 25 2…" at bounding box center [456, 429] width 23 height 20
select select "0"
type input "[DATE] 14:00"
click at [619, 386] on span "Update Role" at bounding box center [601, 380] width 53 height 13
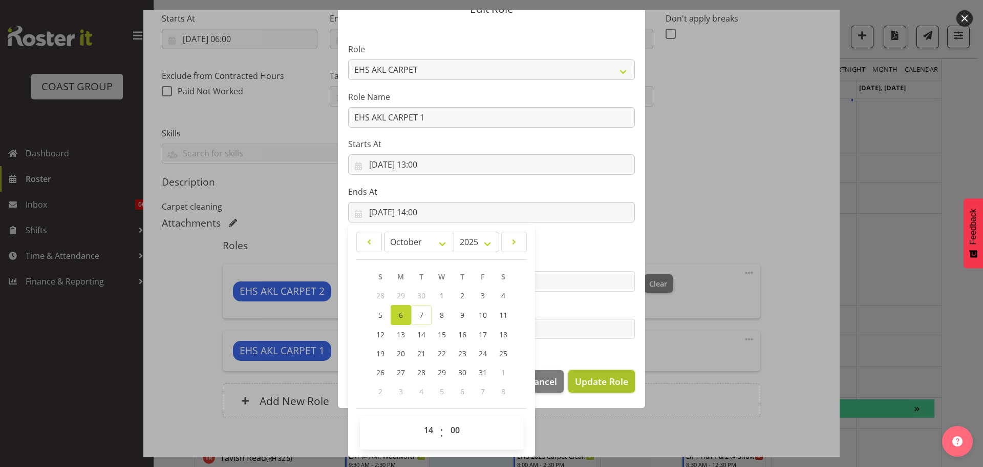
select select
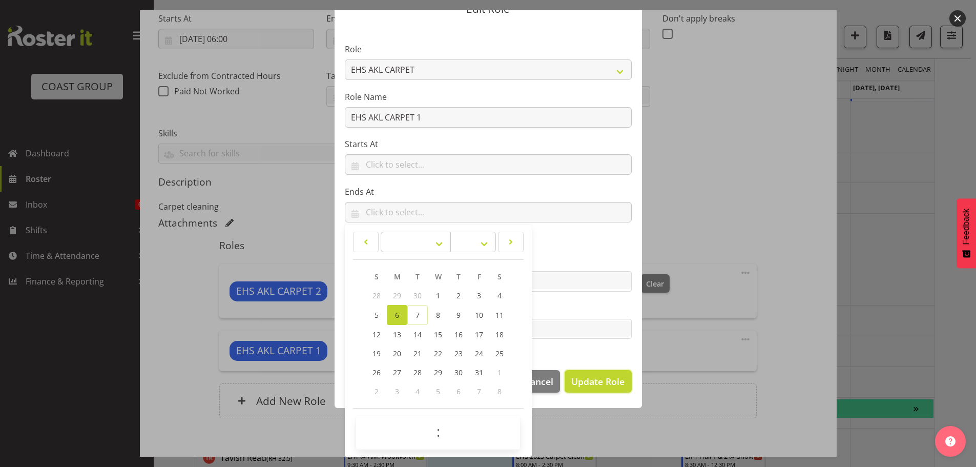
scroll to position [47, 0]
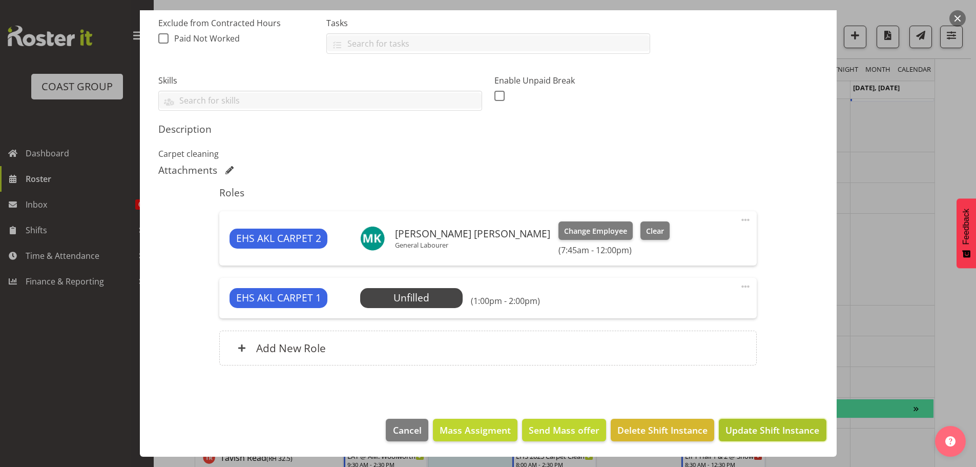
click at [745, 431] on span "Update Shift Instance" at bounding box center [772, 429] width 94 height 13
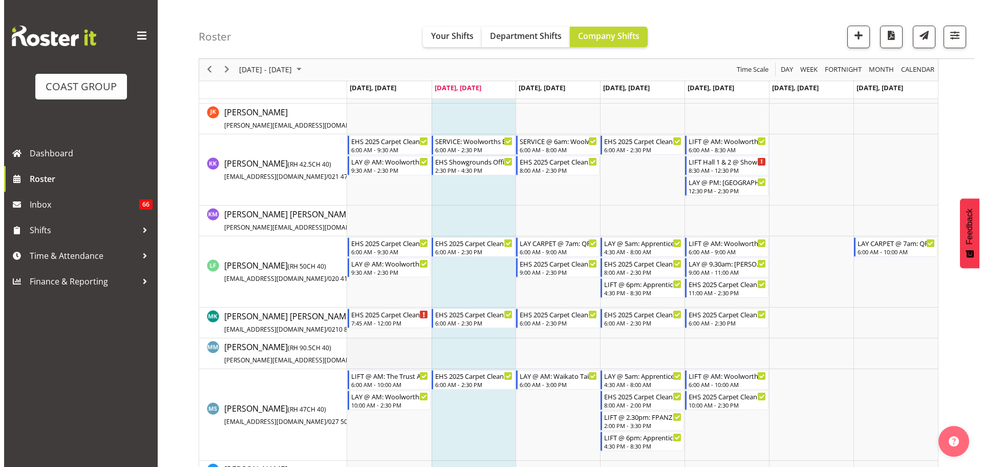
scroll to position [461, 0]
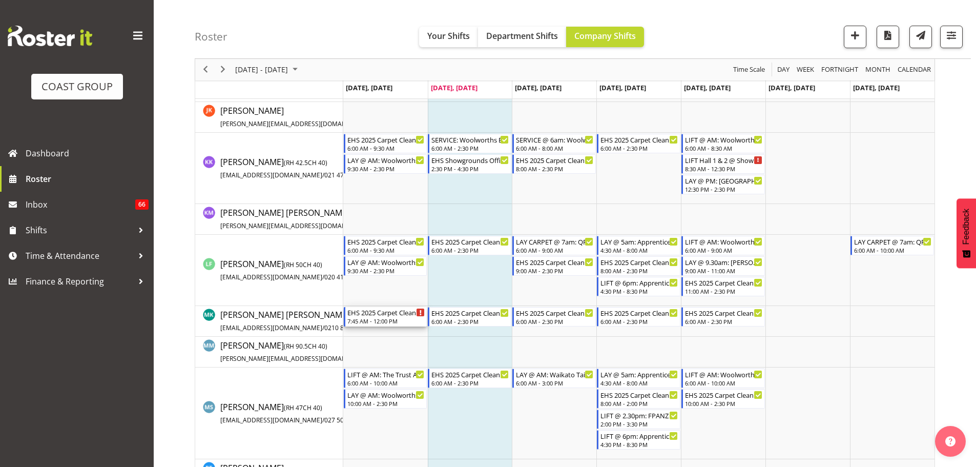
click at [387, 321] on div "7:45 AM - 12:00 PM" at bounding box center [386, 320] width 78 height 8
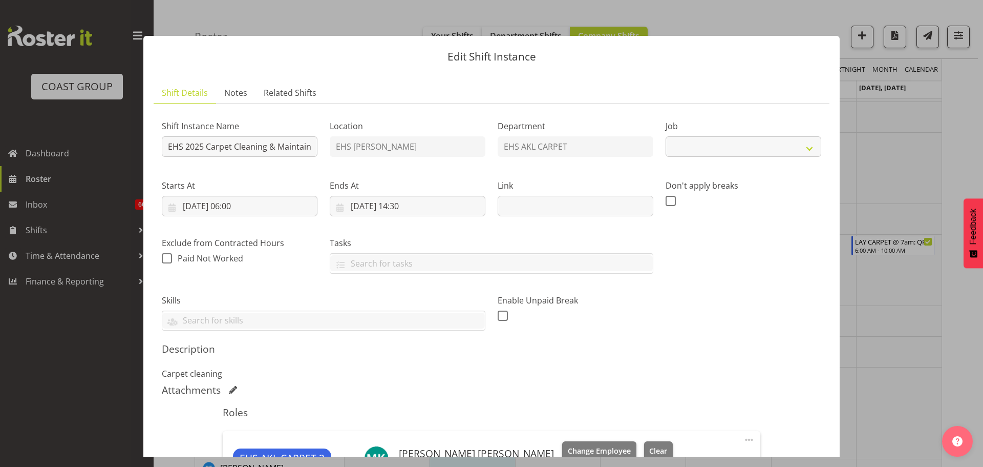
select select "69"
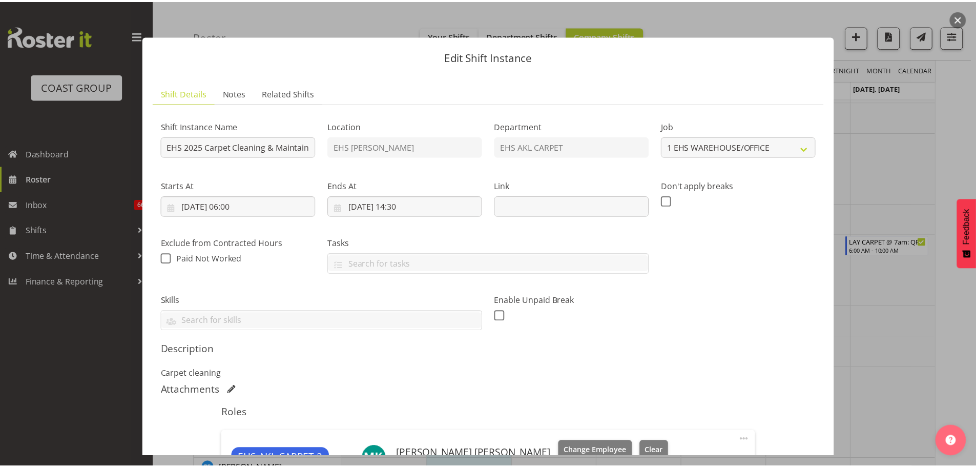
scroll to position [220, 0]
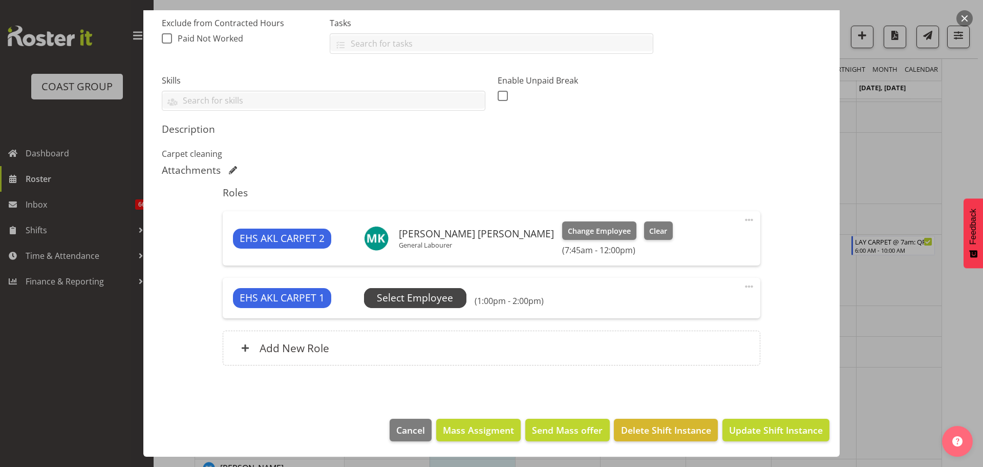
click at [418, 299] on span "Select Employee" at bounding box center [415, 297] width 76 height 15
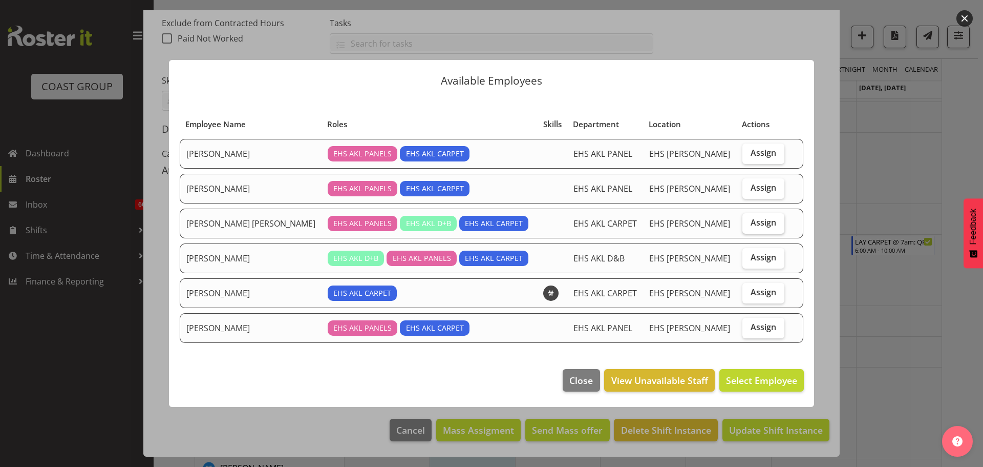
click at [762, 226] on span "Assign" at bounding box center [764, 222] width 26 height 10
click at [749, 226] on input "Assign" at bounding box center [746, 222] width 7 height 7
checkbox input "true"
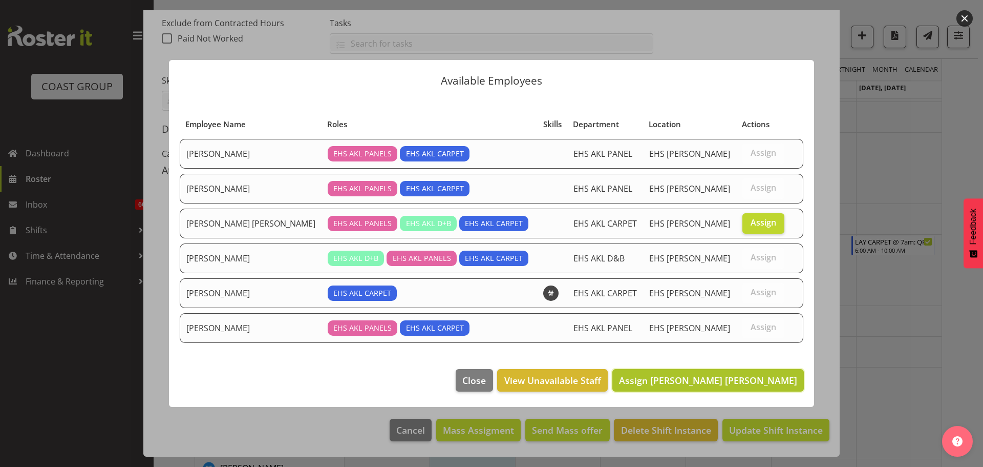
click at [750, 378] on span "Assign [PERSON_NAME] [PERSON_NAME]" at bounding box center [708, 380] width 178 height 12
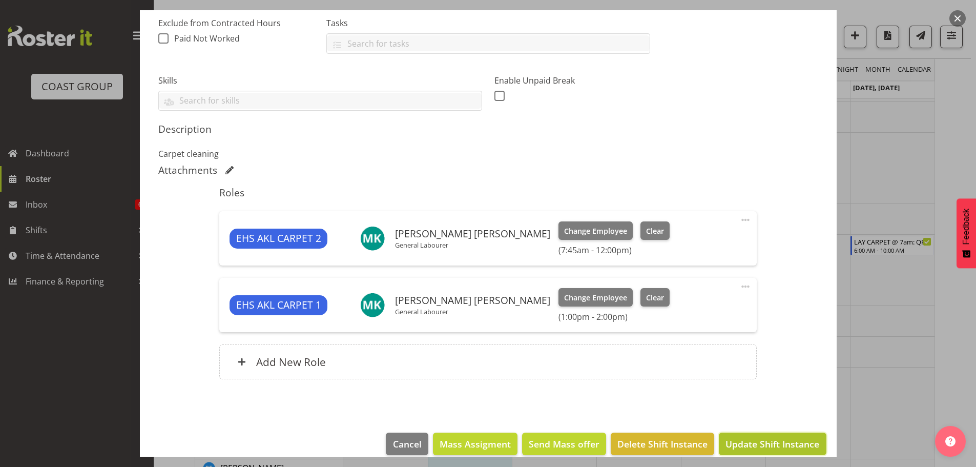
click at [757, 435] on button "Update Shift Instance" at bounding box center [772, 443] width 107 height 23
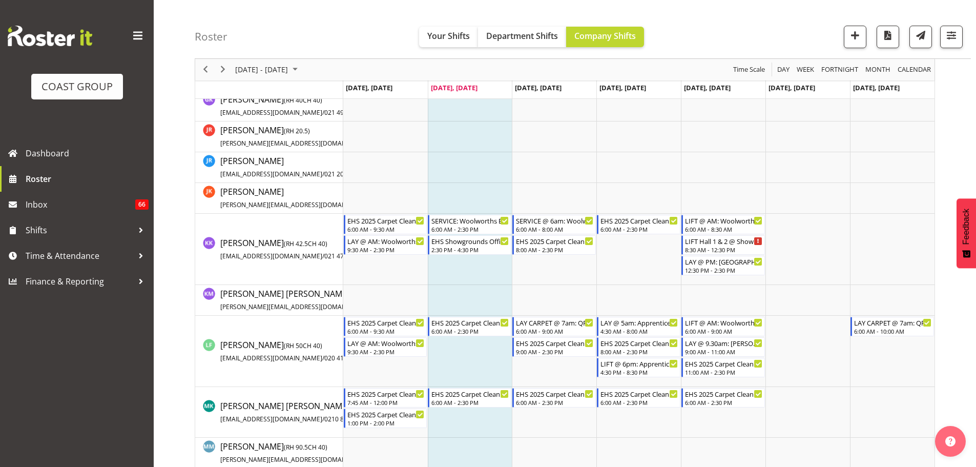
scroll to position [461, 0]
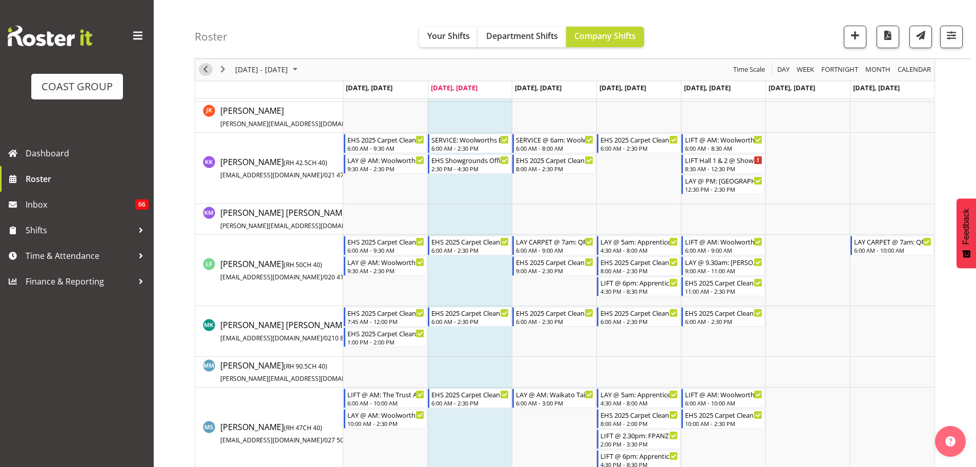
click at [205, 71] on span "Previous" at bounding box center [205, 70] width 12 height 13
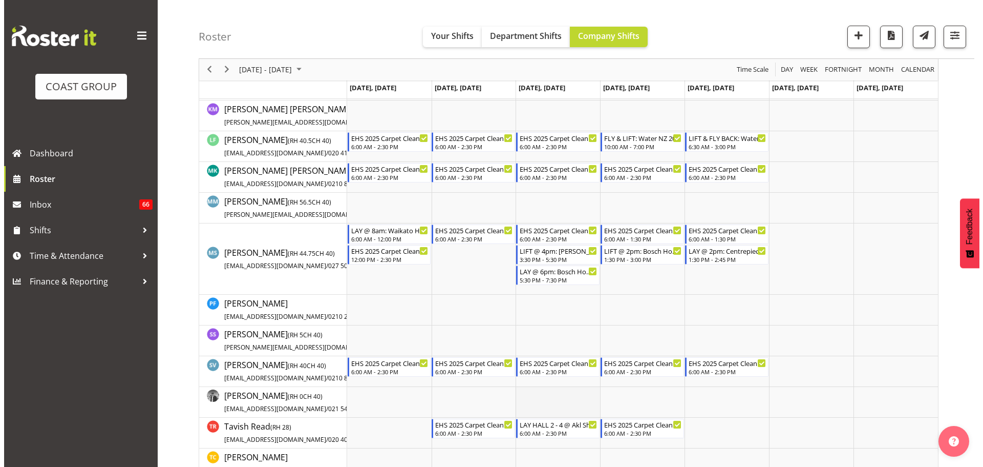
scroll to position [563, 0]
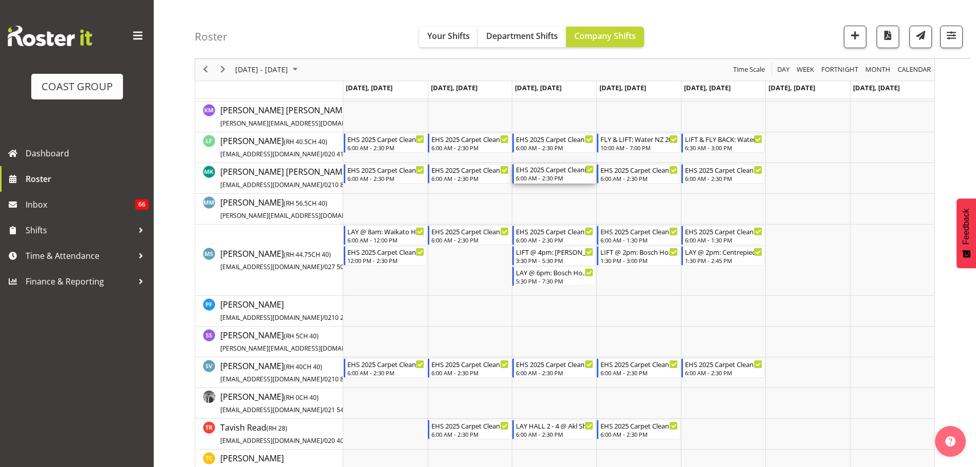
click at [574, 170] on div "EHS 2025 Carpet Cleaning & Maintainence" at bounding box center [555, 169] width 78 height 10
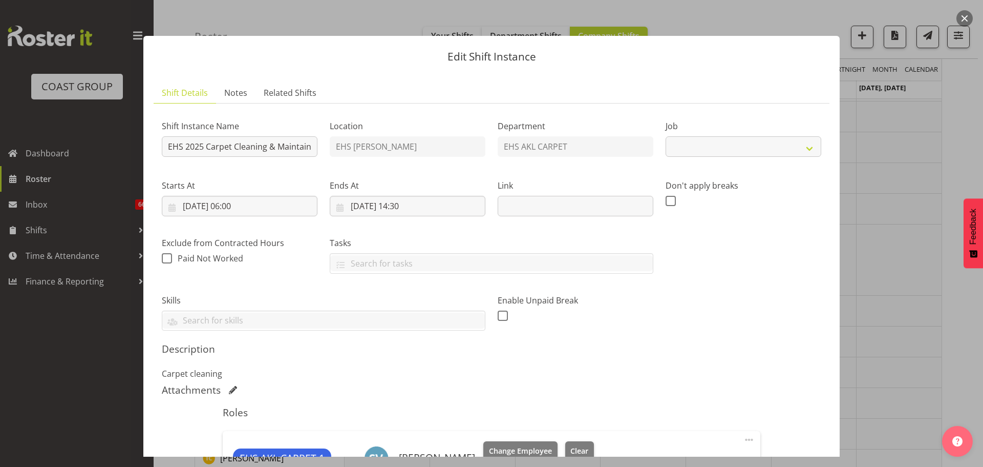
select select "69"
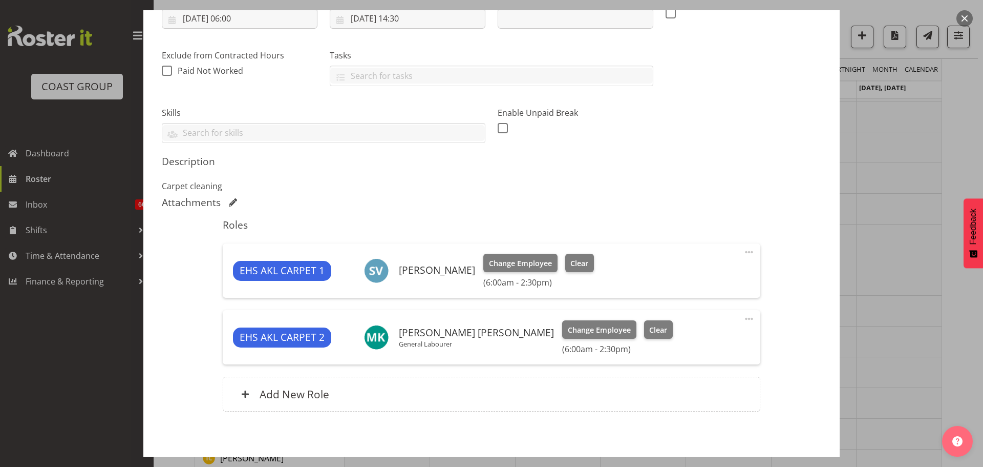
scroll to position [234, 0]
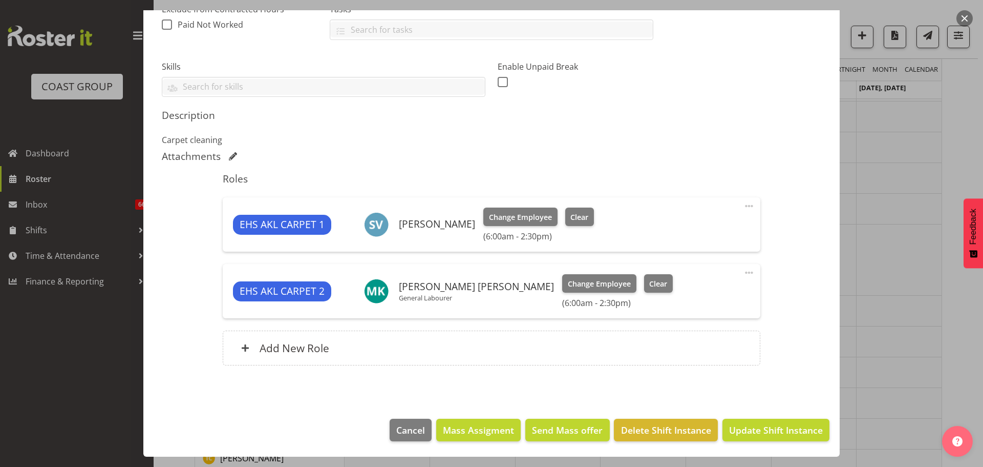
click at [747, 272] on span at bounding box center [749, 272] width 12 height 12
click at [700, 332] on link "Delete" at bounding box center [706, 332] width 98 height 18
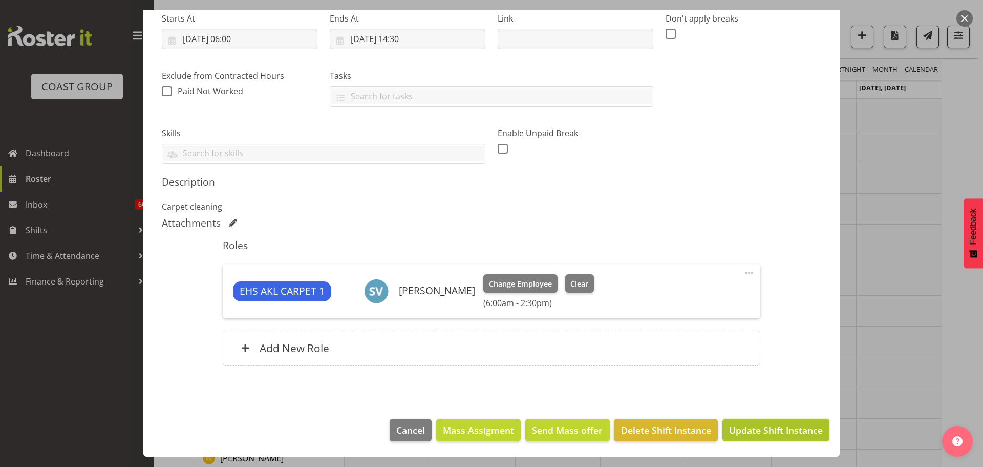
click at [795, 436] on span "Update Shift Instance" at bounding box center [776, 429] width 94 height 13
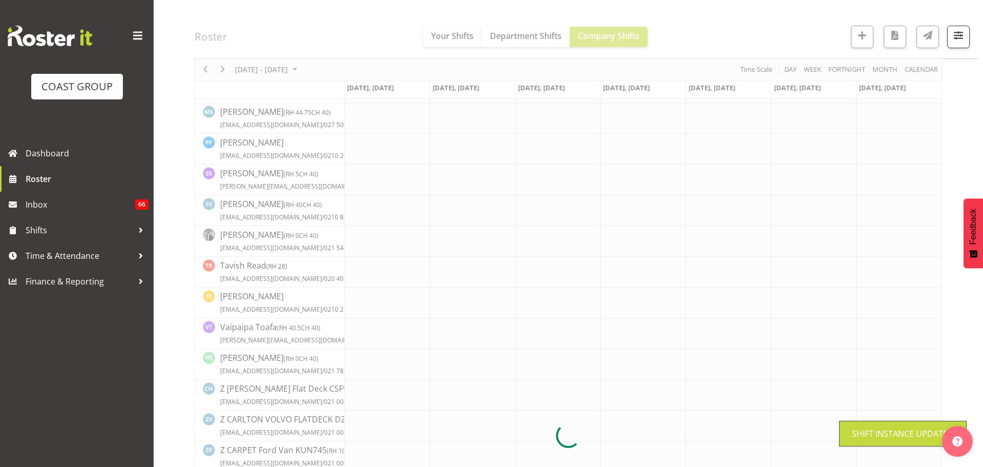
scroll to position [462, 0]
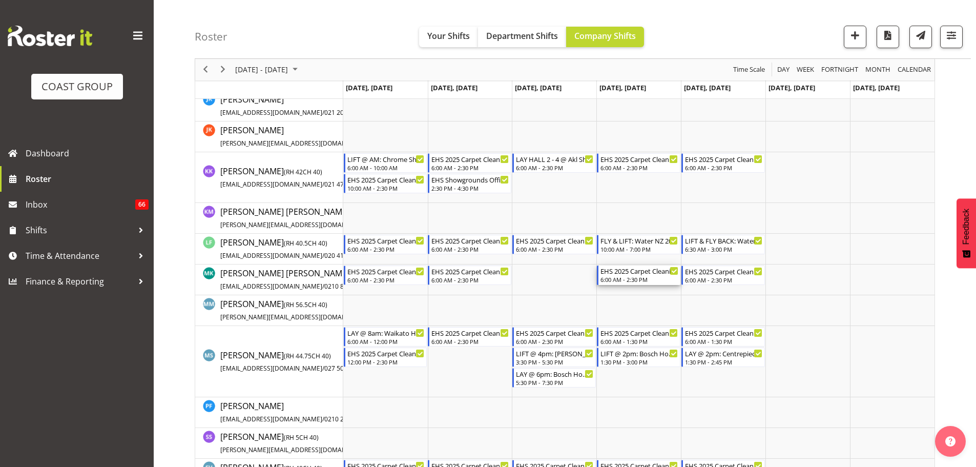
click at [624, 270] on div "EHS 2025 Carpet Cleaning & Maintainence" at bounding box center [639, 270] width 78 height 10
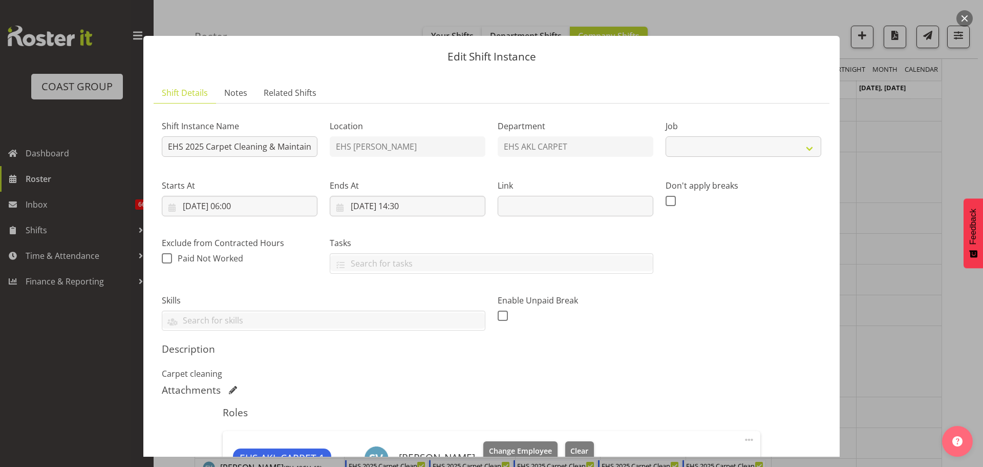
select select "69"
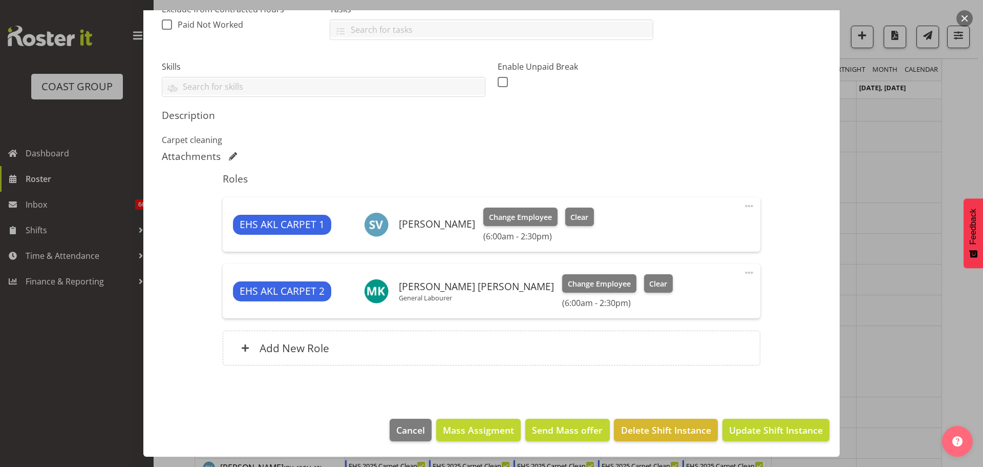
click at [743, 272] on span at bounding box center [749, 272] width 12 height 12
click at [691, 334] on link "Delete" at bounding box center [706, 332] width 98 height 18
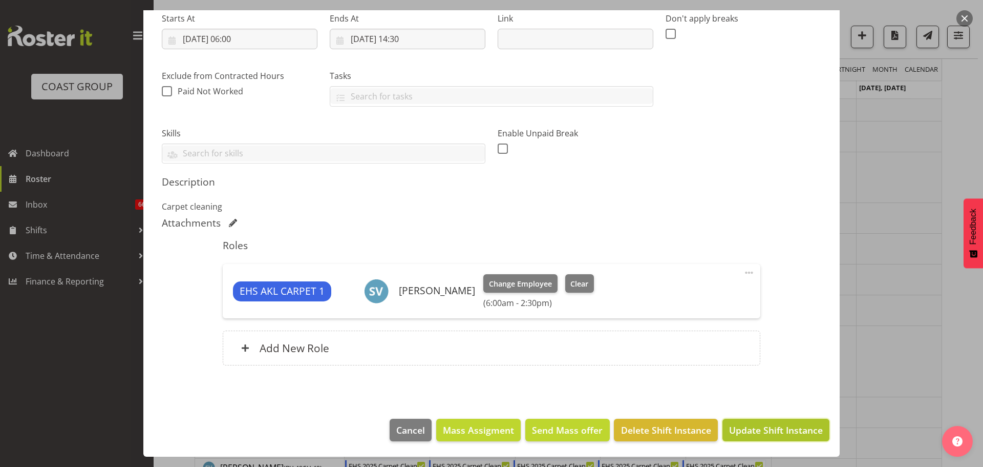
click at [748, 426] on span "Update Shift Instance" at bounding box center [776, 429] width 94 height 13
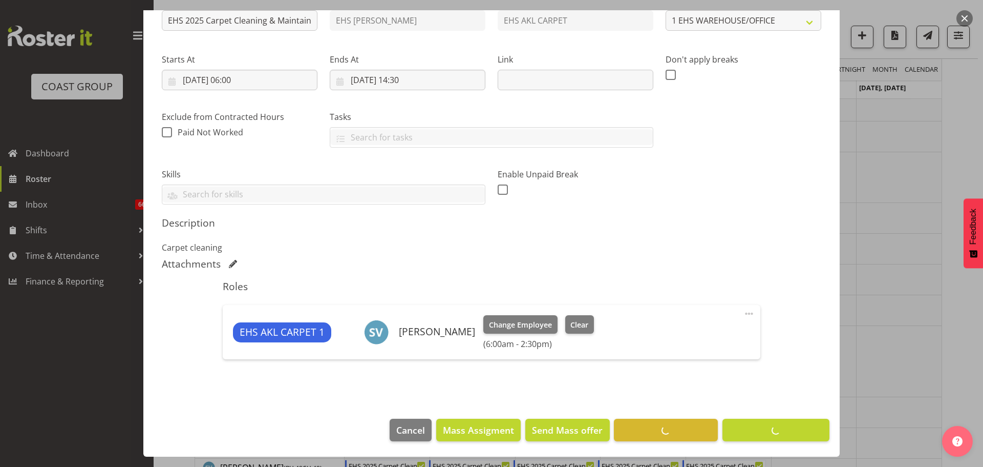
scroll to position [361, 0]
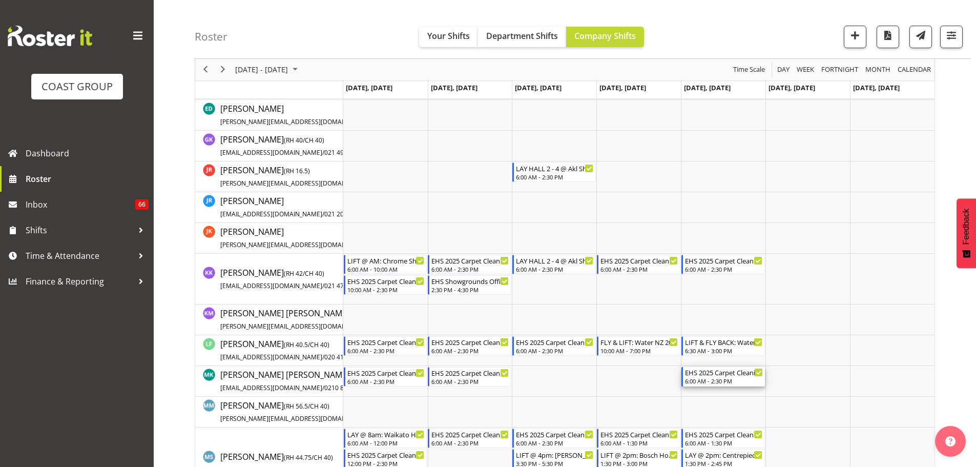
click at [690, 378] on div "6:00 AM - 2:30 PM" at bounding box center [724, 380] width 78 height 8
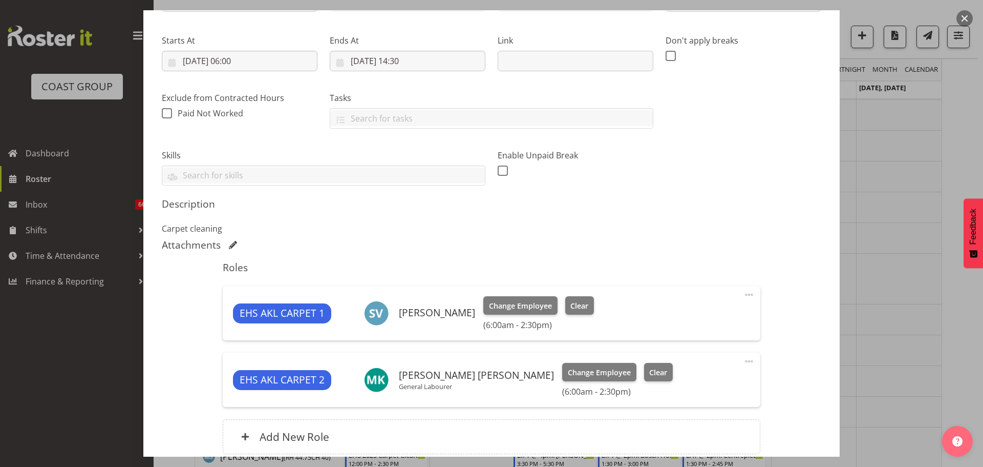
select select "69"
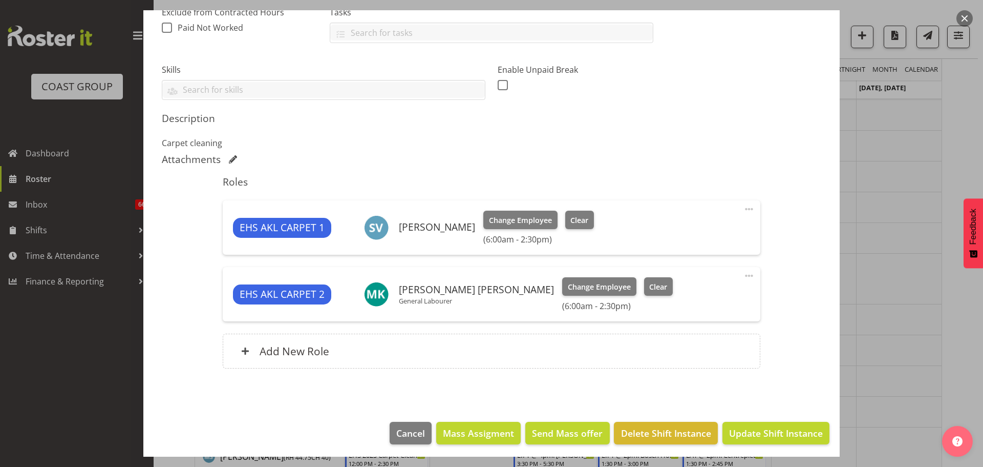
scroll to position [234, 0]
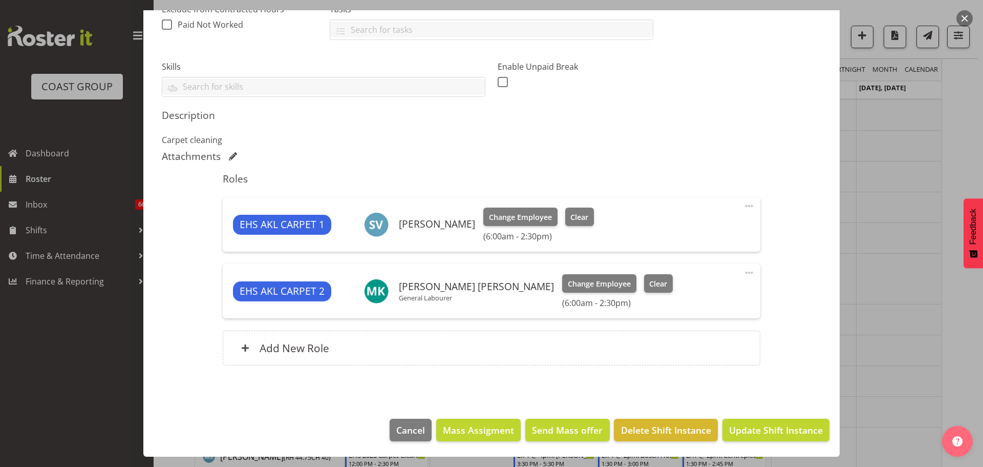
click at [743, 270] on span at bounding box center [749, 272] width 12 height 12
click at [692, 333] on link "Delete" at bounding box center [706, 332] width 98 height 18
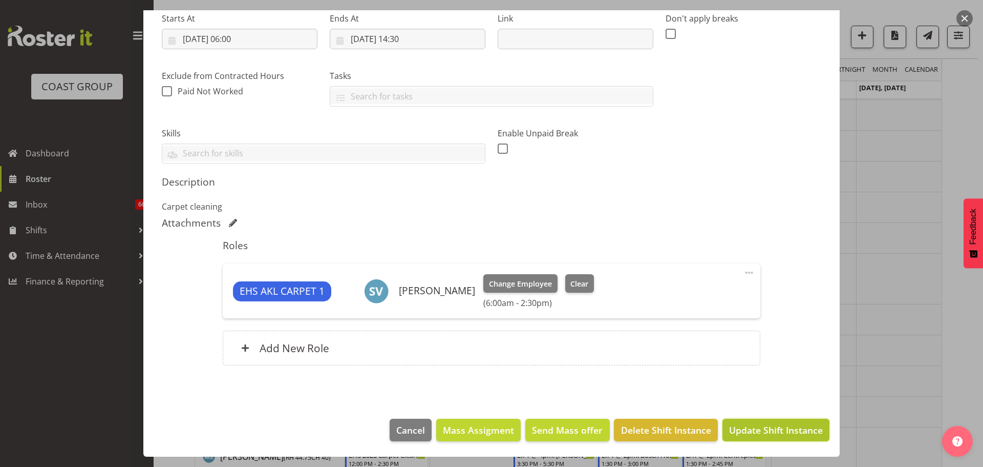
click at [764, 427] on span "Update Shift Instance" at bounding box center [776, 429] width 94 height 13
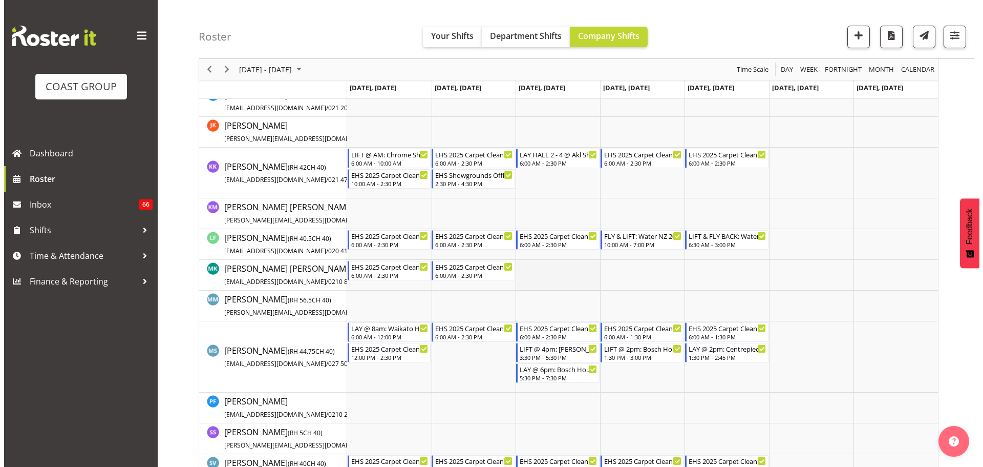
scroll to position [617, 0]
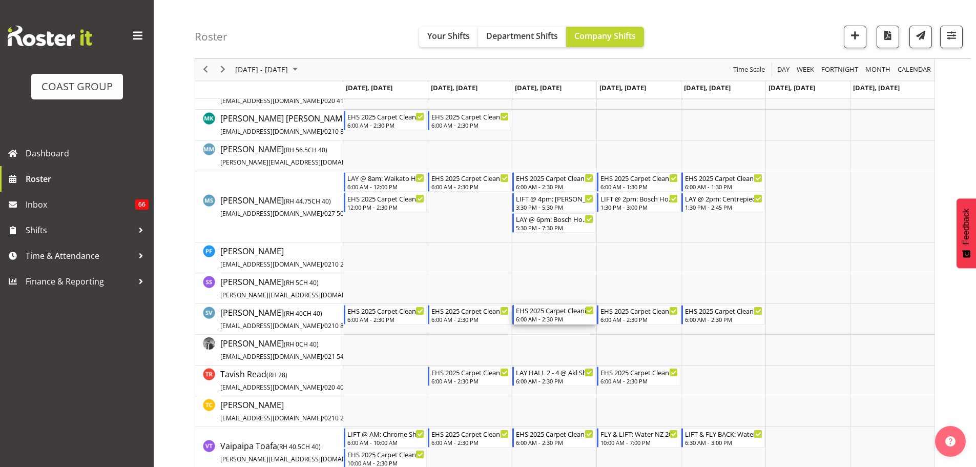
click at [550, 316] on div "6:00 AM - 2:30 PM" at bounding box center [555, 318] width 78 height 8
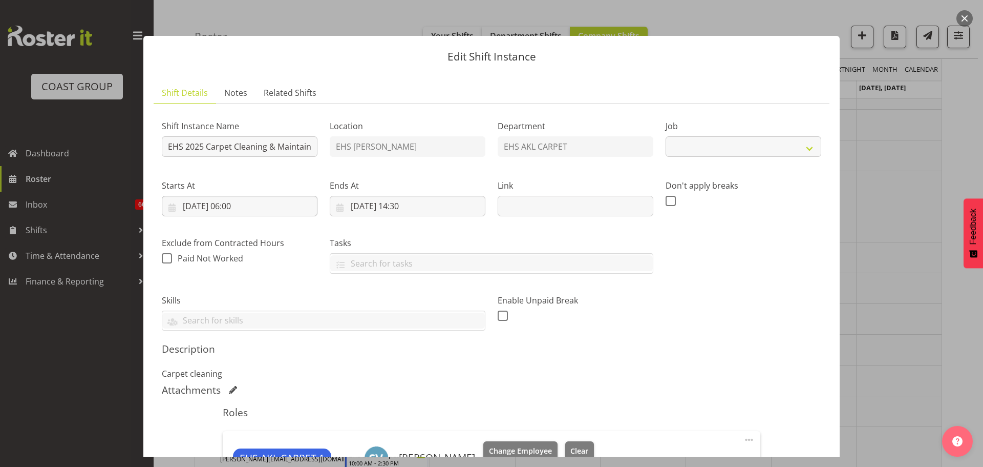
select select "69"
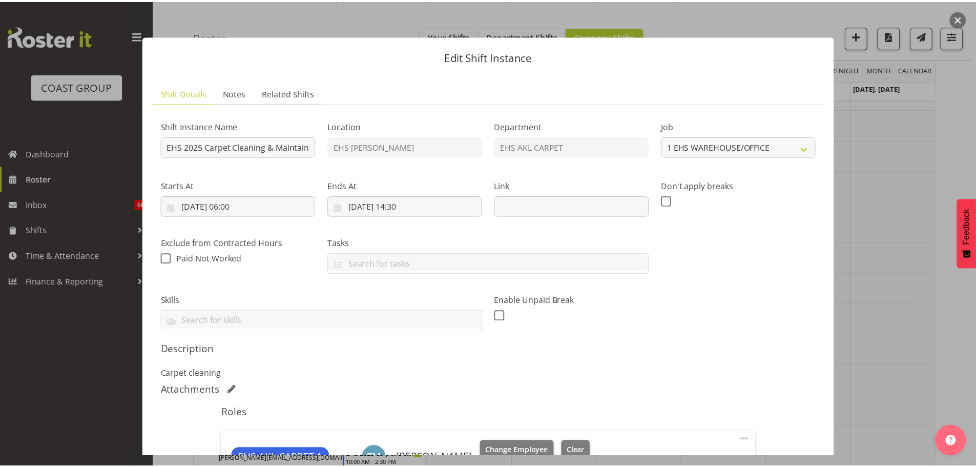
scroll to position [167, 0]
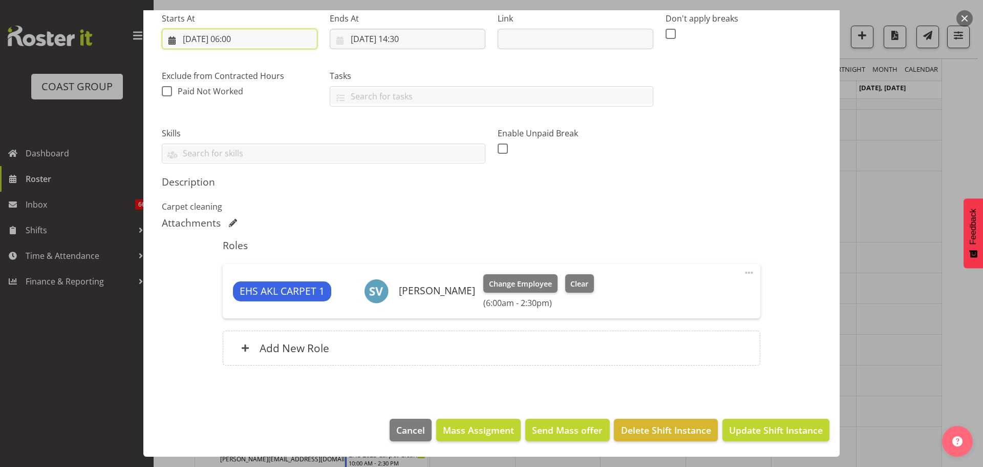
click at [248, 38] on input "[DATE] 06:00" at bounding box center [240, 39] width 156 height 20
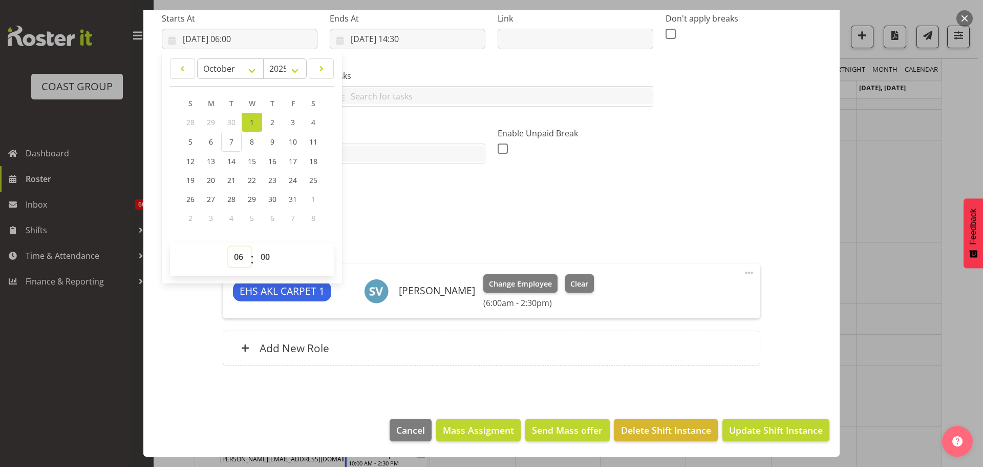
click at [236, 263] on select "00 01 02 03 04 05 06 07 08 09 10 11 12 13 14 15 16 17 18 19 20 21 22 23" at bounding box center [239, 256] width 23 height 20
select select "7"
click at [228, 246] on select "00 01 02 03 04 05 06 07 08 09 10 11 12 13 14 15 16 17 18 19 20 21 22 23" at bounding box center [239, 256] width 23 height 20
type input "[DATE] 07:00"
click at [921, 294] on div at bounding box center [491, 233] width 983 height 467
